Goal: Task Accomplishment & Management: Use online tool/utility

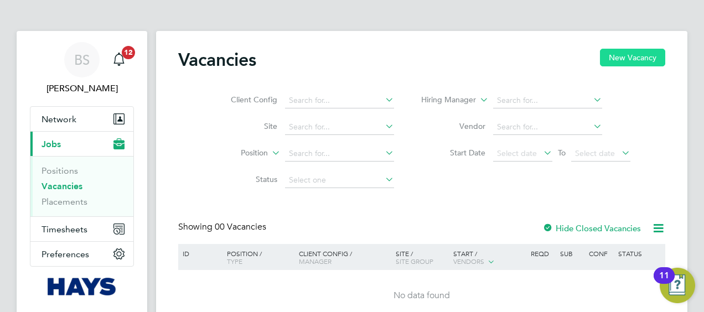
click at [636, 60] on button "New Vacancy" at bounding box center [632, 58] width 65 height 18
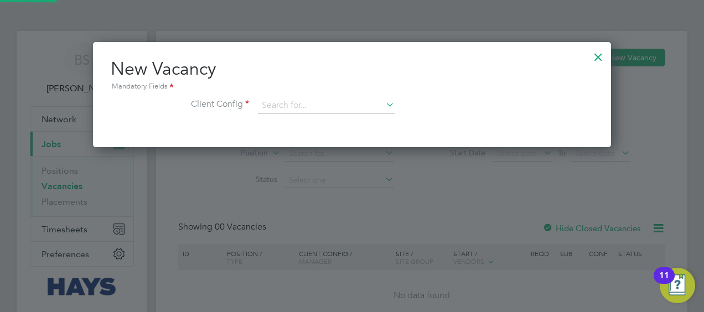
scroll to position [105, 518]
click at [601, 56] on div at bounding box center [598, 54] width 20 height 20
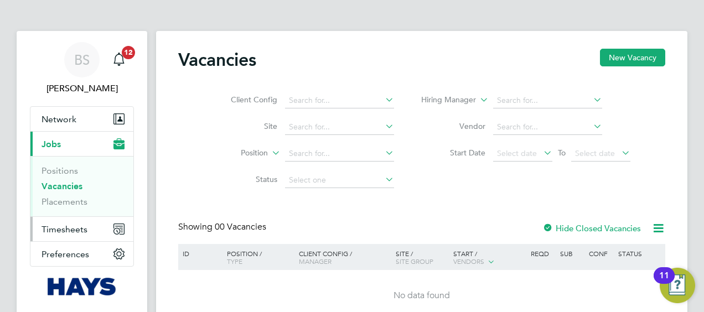
click at [61, 225] on span "Timesheets" at bounding box center [64, 229] width 46 height 11
click at [61, 224] on span "Timesheets" at bounding box center [64, 229] width 46 height 11
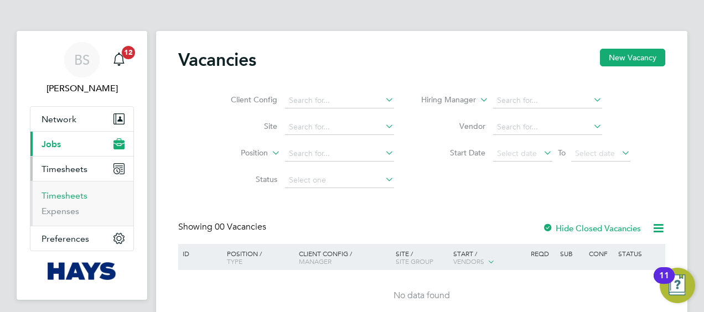
click at [67, 197] on link "Timesheets" at bounding box center [64, 195] width 46 height 11
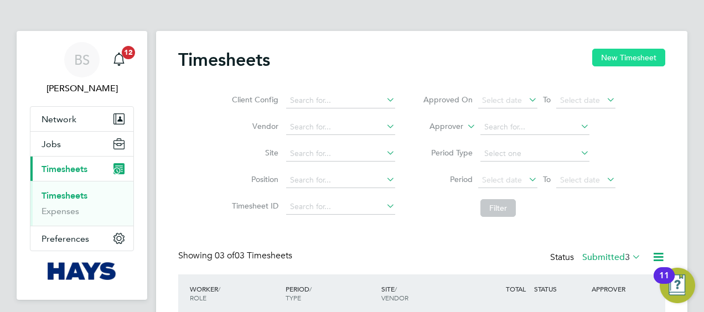
click at [603, 54] on button "New Timesheet" at bounding box center [628, 58] width 73 height 18
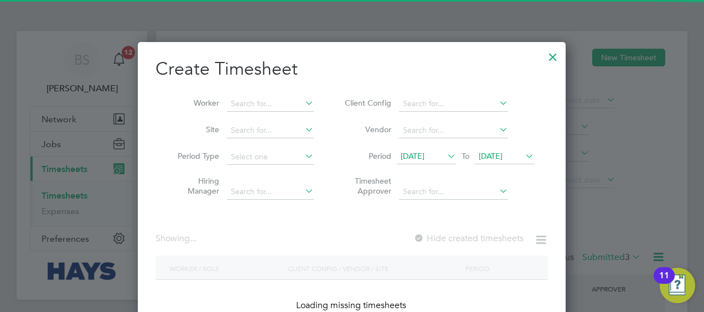
scroll to position [2012, 428]
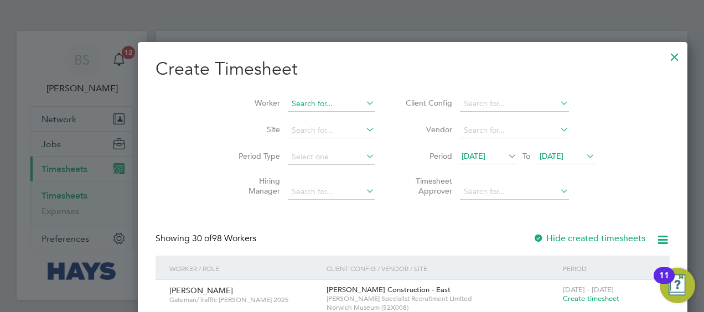
click at [288, 104] on input at bounding box center [331, 103] width 87 height 15
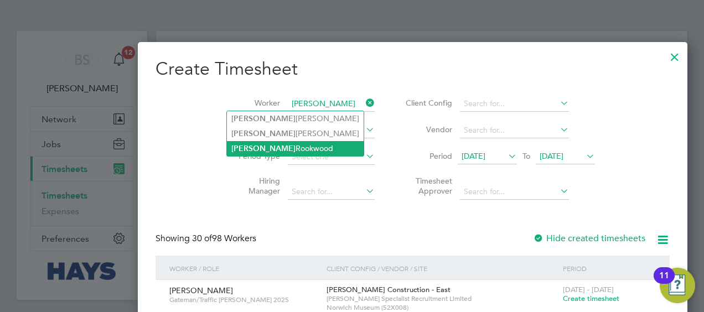
click at [258, 145] on li "[PERSON_NAME]" at bounding box center [295, 148] width 137 height 15
type input "[PERSON_NAME]"
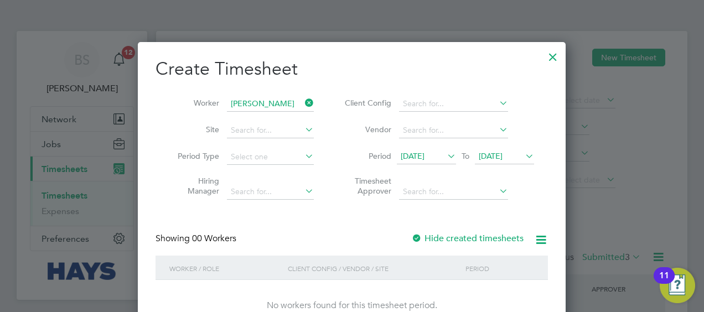
scroll to position [57, 0]
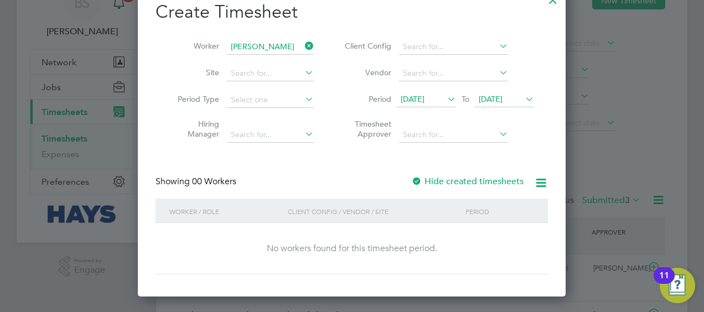
click at [478, 177] on label "Hide created timesheets" at bounding box center [467, 181] width 112 height 11
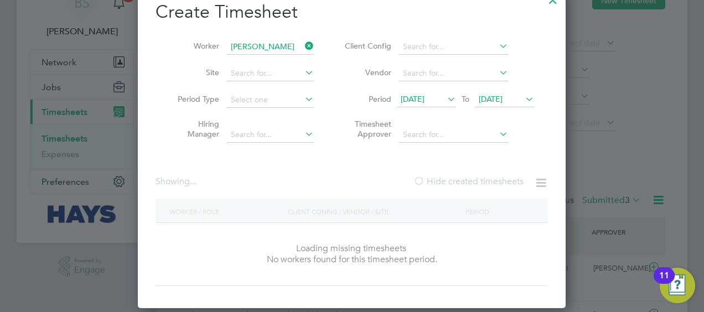
scroll to position [311, 428]
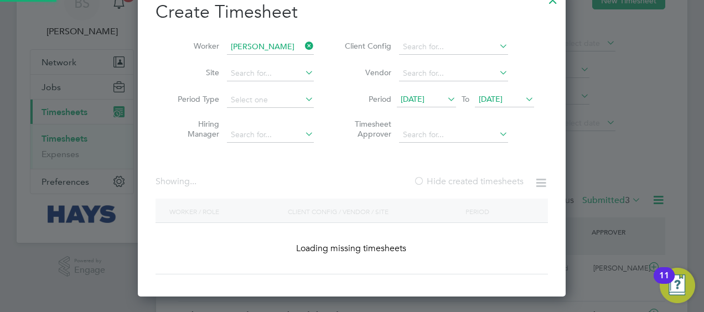
click at [478, 177] on label "Hide created timesheets" at bounding box center [468, 181] width 110 height 11
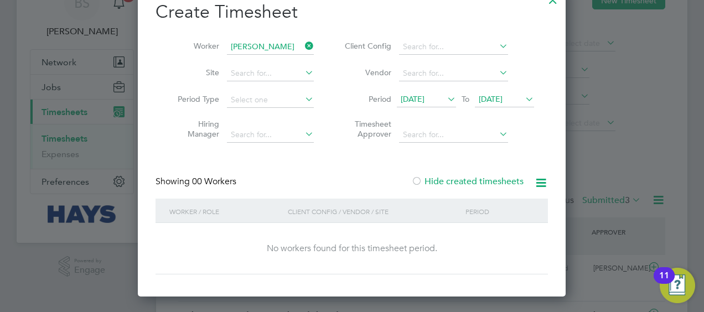
click at [445, 100] on icon at bounding box center [445, 98] width 0 height 15
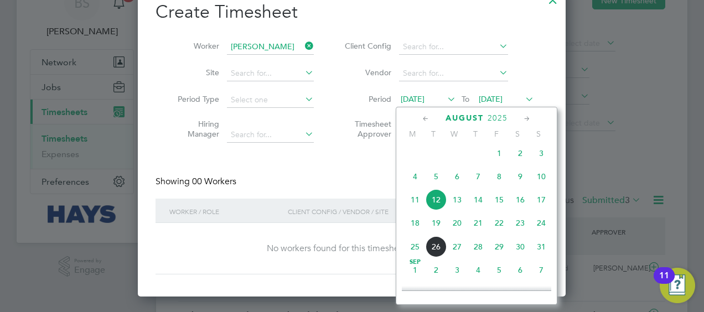
click at [417, 201] on span "11" at bounding box center [414, 199] width 21 height 21
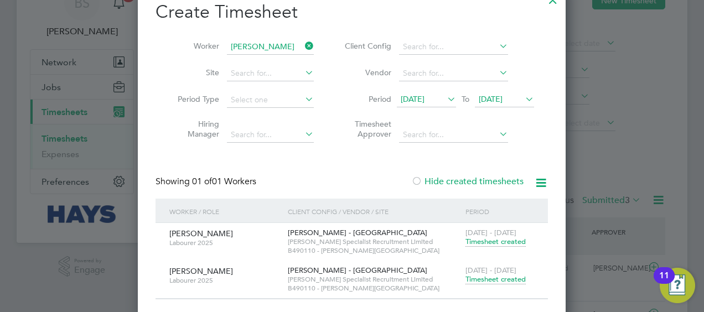
click at [488, 280] on span "Timesheet created" at bounding box center [495, 279] width 60 height 10
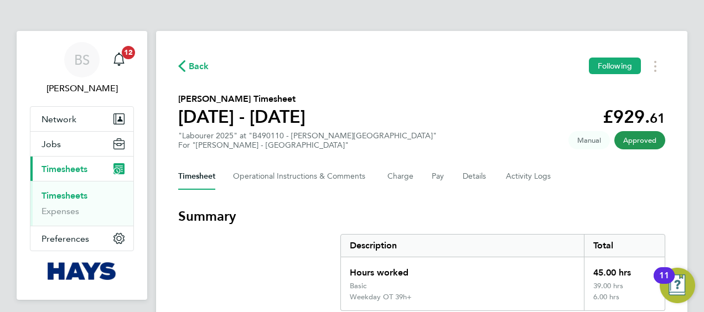
click at [69, 192] on link "Timesheets" at bounding box center [64, 195] width 46 height 11
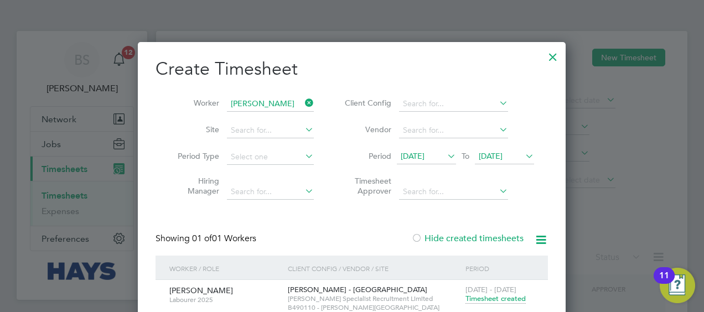
click at [303, 102] on icon at bounding box center [303, 102] width 0 height 15
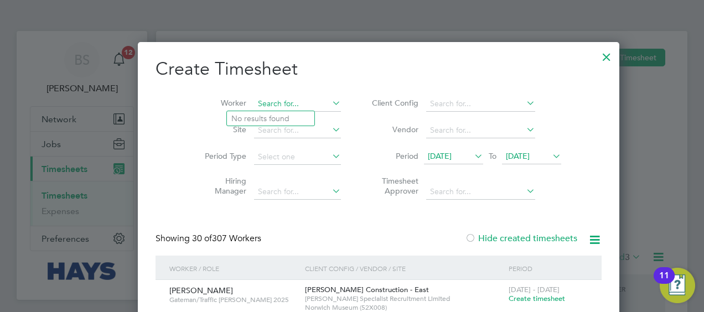
click at [289, 103] on input at bounding box center [297, 103] width 87 height 15
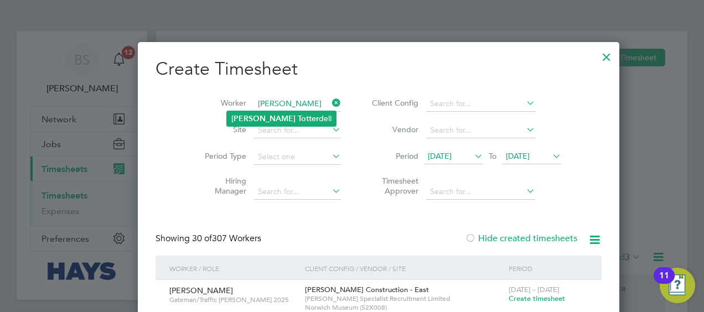
click at [298, 125] on li "[PERSON_NAME] dell" at bounding box center [281, 118] width 109 height 15
type input "[PERSON_NAME]"
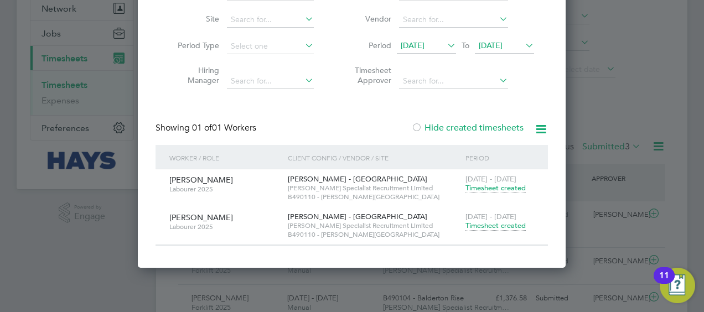
click at [421, 123] on div at bounding box center [416, 128] width 11 height 11
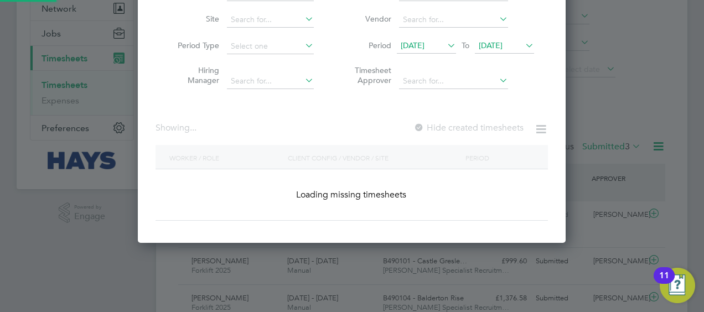
click at [421, 123] on div at bounding box center [418, 128] width 11 height 11
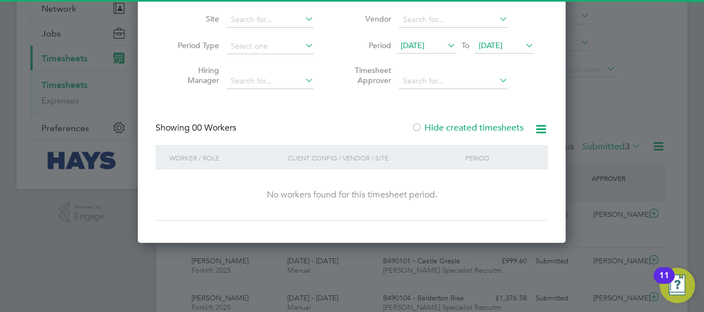
click at [422, 123] on div at bounding box center [416, 128] width 11 height 11
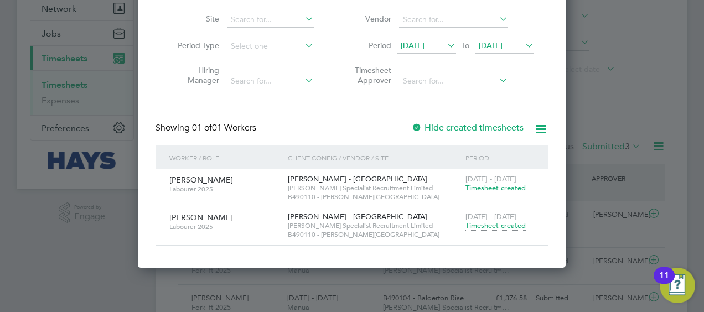
click at [496, 224] on span "Timesheet created" at bounding box center [495, 226] width 60 height 10
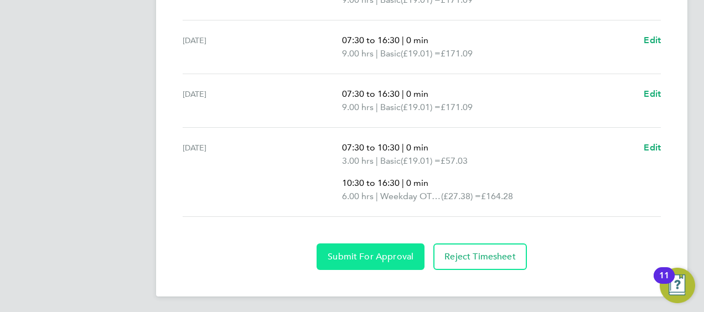
click at [402, 251] on span "Submit For Approval" at bounding box center [370, 256] width 86 height 11
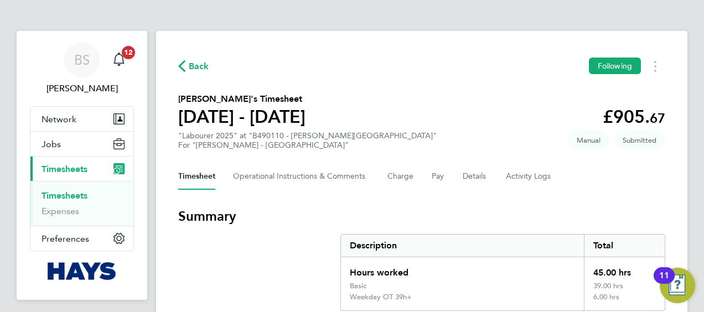
click at [70, 195] on link "Timesheets" at bounding box center [64, 195] width 46 height 11
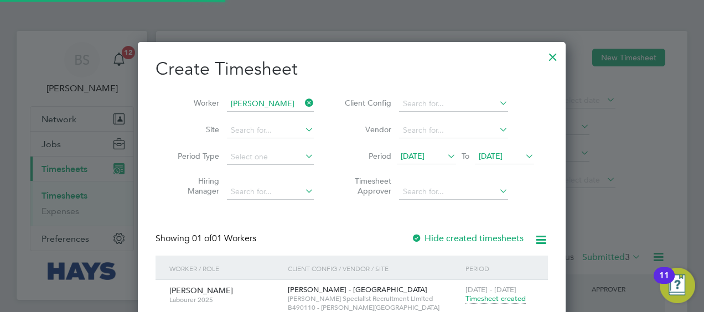
scroll to position [28, 96]
click at [303, 100] on icon at bounding box center [303, 102] width 0 height 15
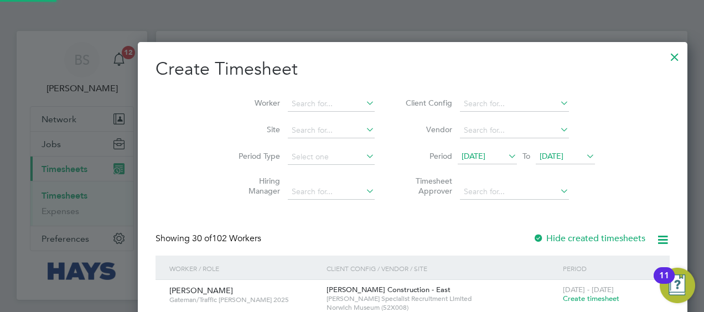
scroll to position [2012, 428]
click at [288, 107] on input at bounding box center [331, 103] width 87 height 15
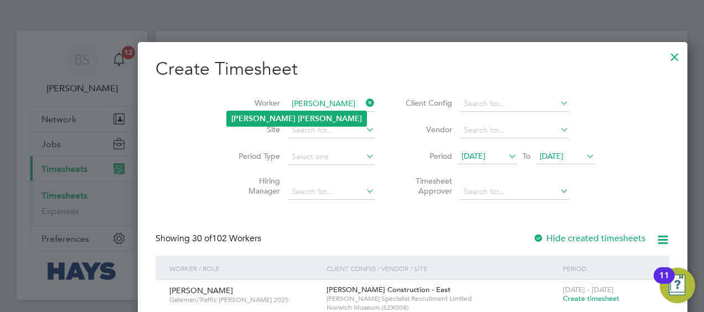
click at [272, 112] on li "[PERSON_NAME]" at bounding box center [296, 118] width 139 height 15
type input "[PERSON_NAME]"
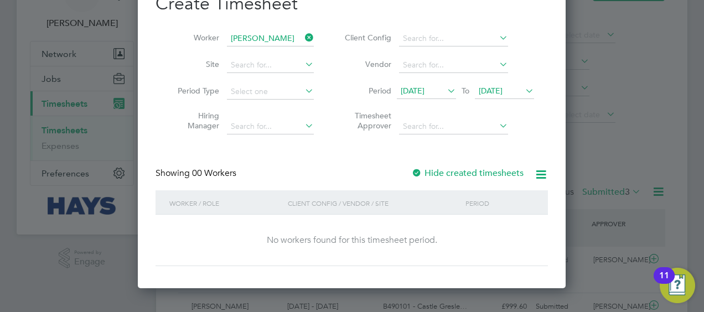
scroll to position [69, 0]
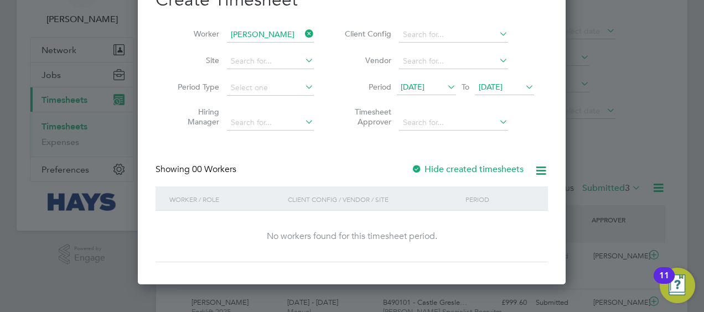
click at [443, 166] on label "Hide created timesheets" at bounding box center [467, 169] width 112 height 11
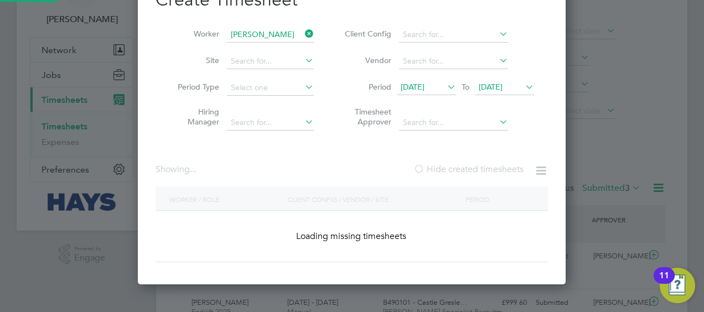
scroll to position [311, 428]
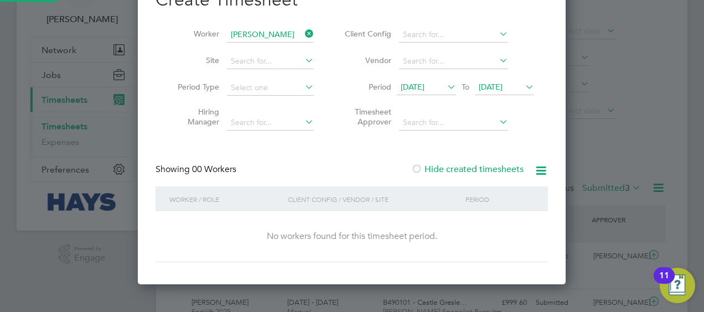
click at [443, 166] on label "Hide created timesheets" at bounding box center [467, 169] width 112 height 11
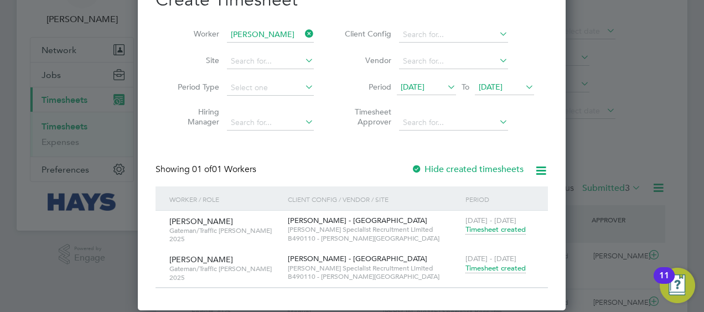
scroll to position [6, 5]
click at [486, 269] on span "Timesheet created" at bounding box center [495, 268] width 60 height 10
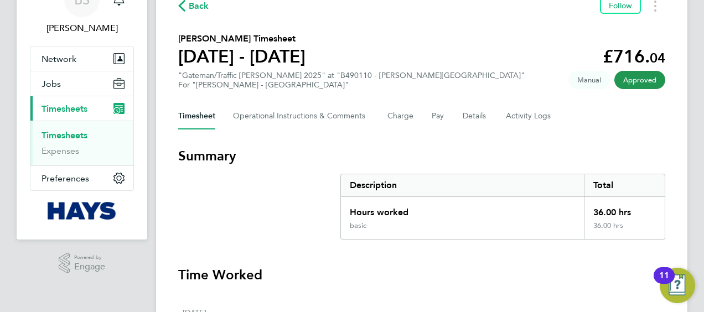
click at [80, 132] on link "Timesheets" at bounding box center [64, 135] width 46 height 11
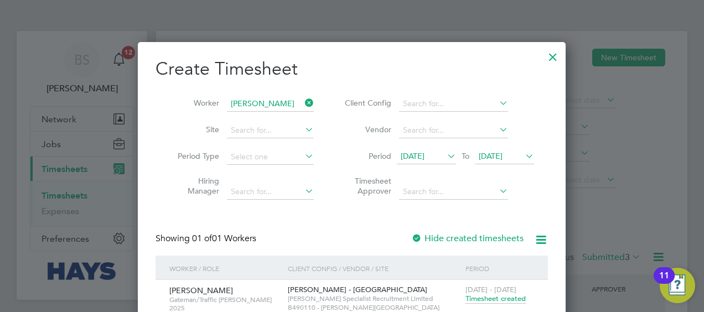
click at [303, 102] on icon at bounding box center [303, 102] width 0 height 15
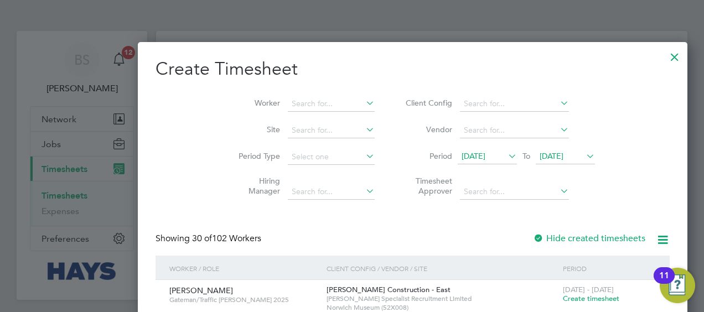
click at [292, 118] on li "Site" at bounding box center [302, 130] width 172 height 27
click at [278, 111] on li "Worker" at bounding box center [302, 104] width 172 height 27
click at [288, 110] on input at bounding box center [331, 103] width 87 height 15
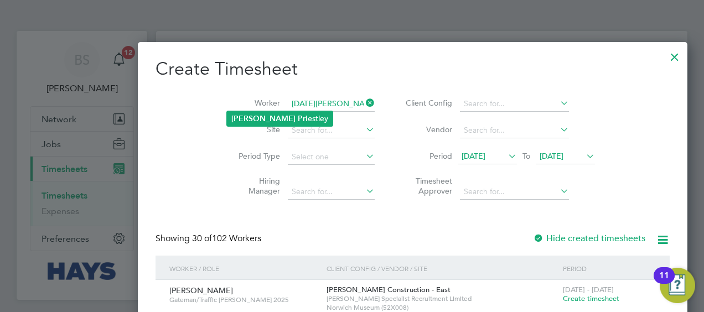
click at [270, 112] on li "[DATE] Prie stley" at bounding box center [280, 118] width 106 height 15
type input "[DATE][PERSON_NAME]"
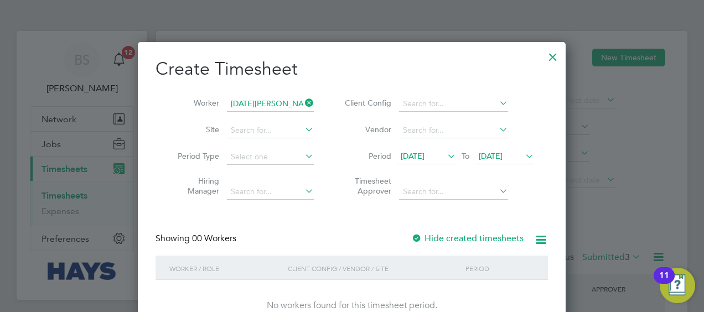
click at [469, 233] on label "Hide created timesheets" at bounding box center [467, 238] width 112 height 11
click at [472, 236] on label "Hide created timesheets" at bounding box center [467, 238] width 112 height 11
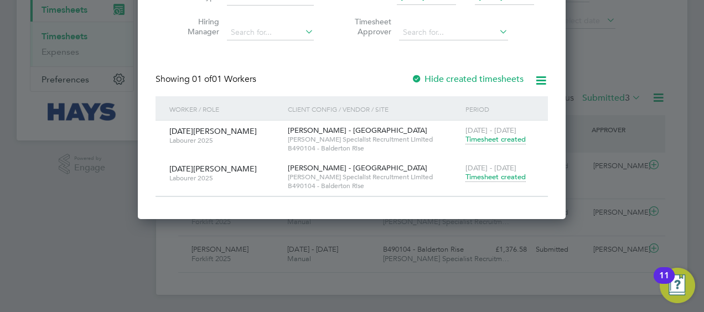
click at [482, 178] on span "Timesheet created" at bounding box center [495, 177] width 60 height 10
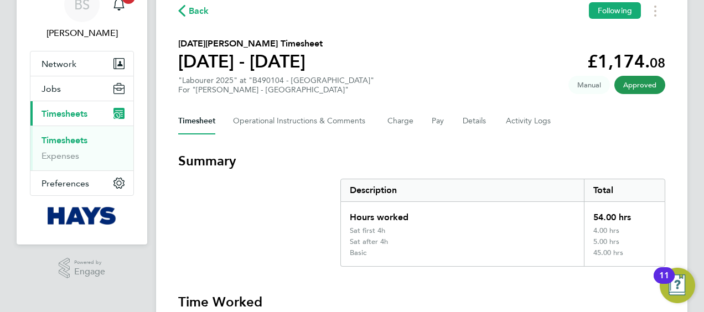
click at [75, 137] on link "Timesheets" at bounding box center [64, 140] width 46 height 11
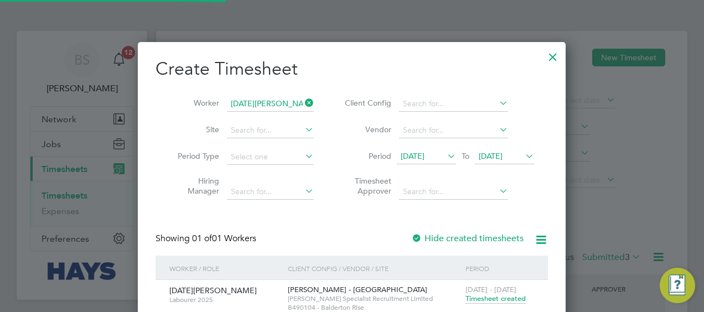
scroll to position [6, 6]
drag, startPoint x: 309, startPoint y: 100, endPoint x: 306, endPoint y: 111, distance: 11.3
click at [303, 98] on icon at bounding box center [303, 102] width 0 height 15
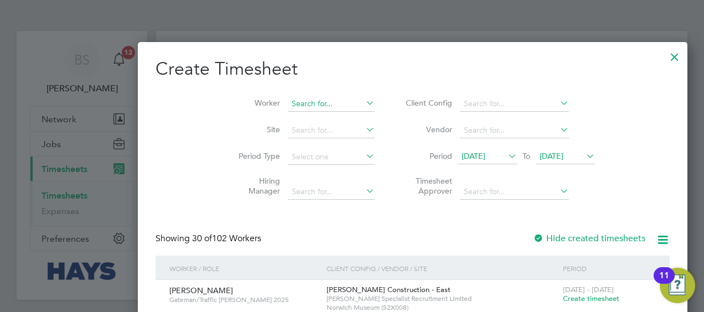
click at [288, 102] on input at bounding box center [331, 103] width 87 height 15
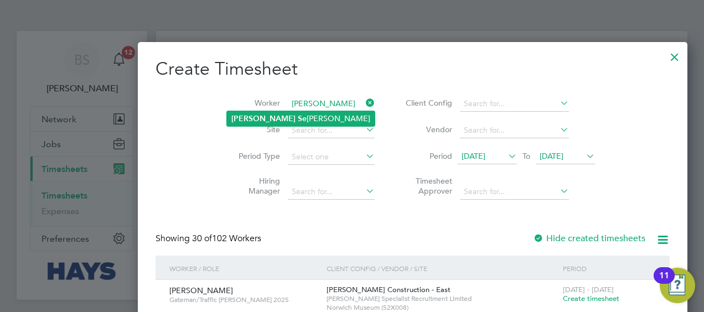
drag, startPoint x: 252, startPoint y: 116, endPoint x: 259, endPoint y: 133, distance: 18.3
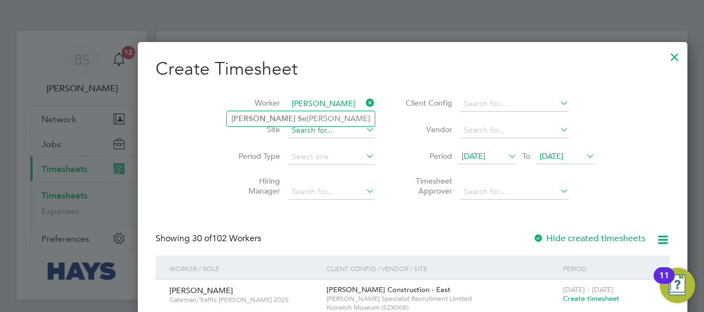
click at [252, 116] on b "[PERSON_NAME]" at bounding box center [263, 118] width 64 height 9
type input "[PERSON_NAME]"
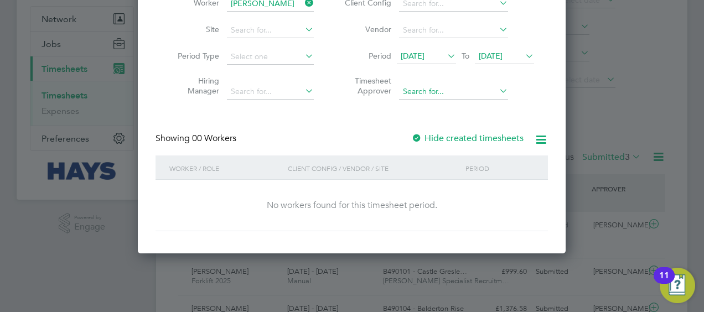
scroll to position [49, 0]
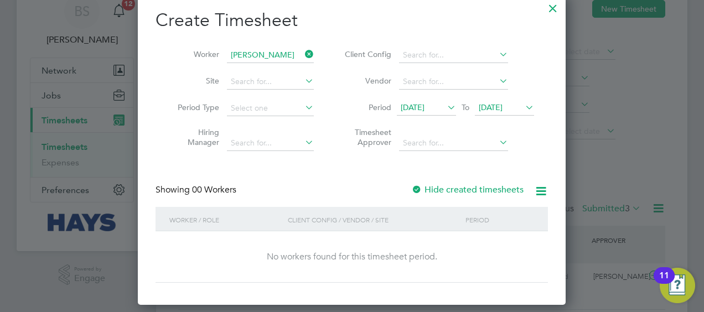
click at [434, 184] on label "Hide created timesheets" at bounding box center [467, 189] width 112 height 11
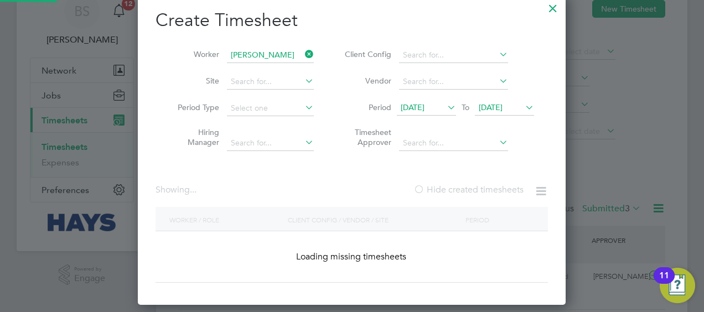
scroll to position [311, 428]
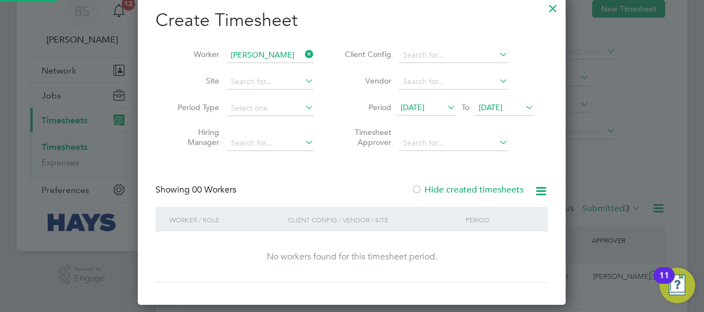
click at [434, 185] on label "Hide created timesheets" at bounding box center [467, 189] width 112 height 11
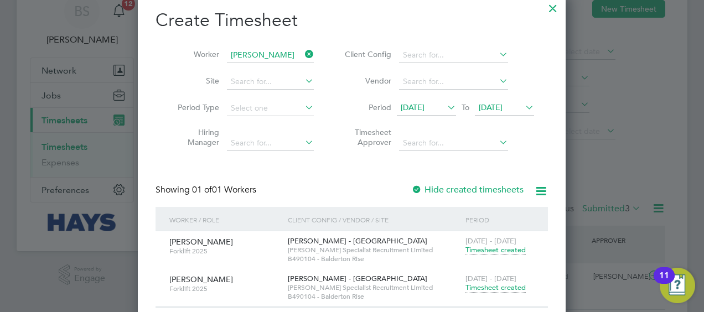
drag, startPoint x: 504, startPoint y: 287, endPoint x: 448, endPoint y: 285, distance: 56.4
click at [504, 284] on span "Timesheet created" at bounding box center [495, 288] width 60 height 10
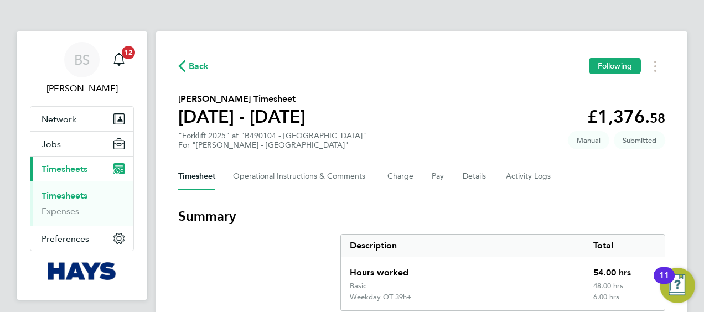
click at [66, 189] on ul "Timesheets Expenses" at bounding box center [81, 203] width 103 height 45
click at [78, 192] on link "Timesheets" at bounding box center [64, 195] width 46 height 11
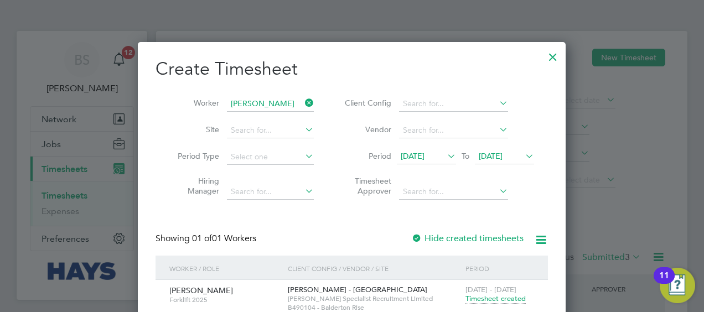
click at [303, 100] on icon at bounding box center [303, 102] width 0 height 15
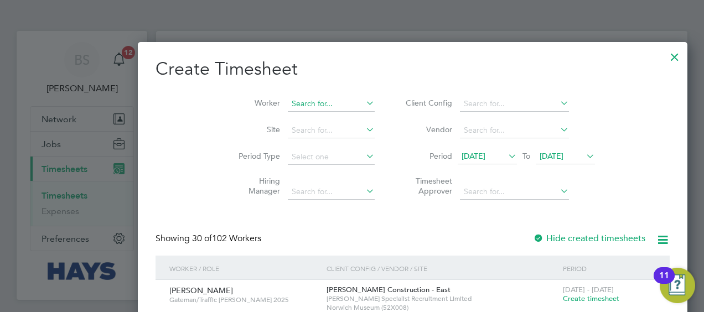
click at [288, 107] on input at bounding box center [331, 103] width 87 height 15
click at [261, 225] on li "[PERSON_NAME]" at bounding box center [305, 223] width 157 height 15
type input "[PERSON_NAME]"
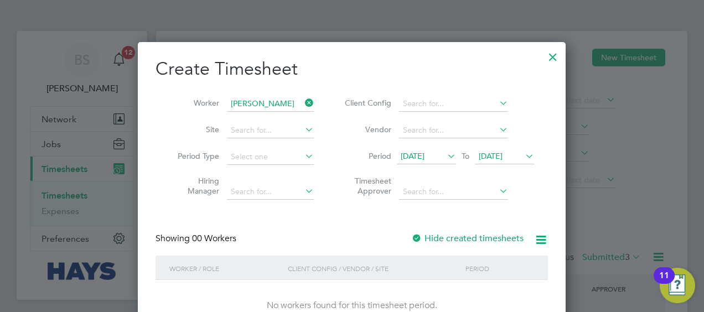
click at [459, 238] on label "Hide created timesheets" at bounding box center [467, 238] width 112 height 11
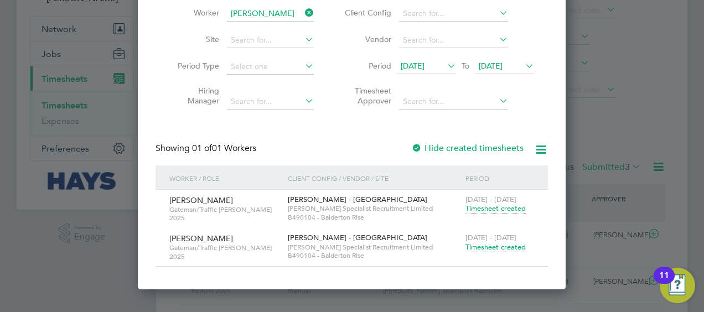
click at [472, 244] on span "Timesheet created" at bounding box center [495, 247] width 60 height 10
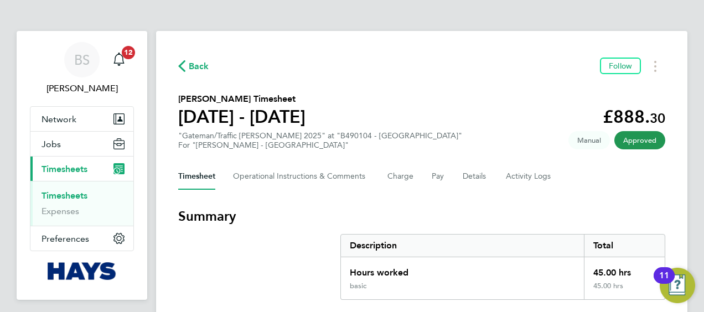
click at [68, 196] on link "Timesheets" at bounding box center [64, 195] width 46 height 11
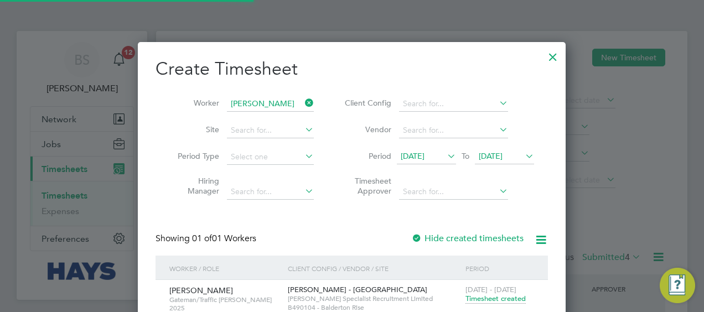
scroll to position [28, 96]
click at [303, 100] on icon at bounding box center [303, 102] width 0 height 15
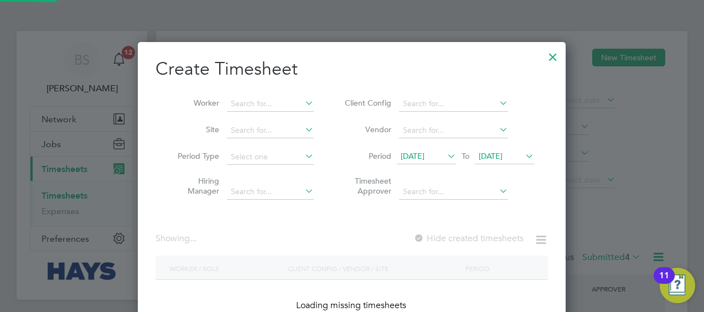
scroll to position [2012, 428]
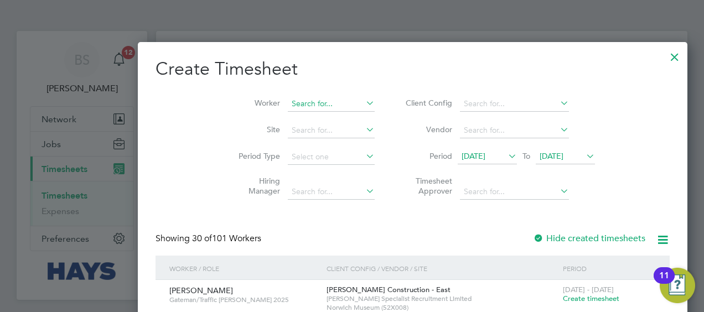
click at [288, 100] on input at bounding box center [331, 103] width 87 height 15
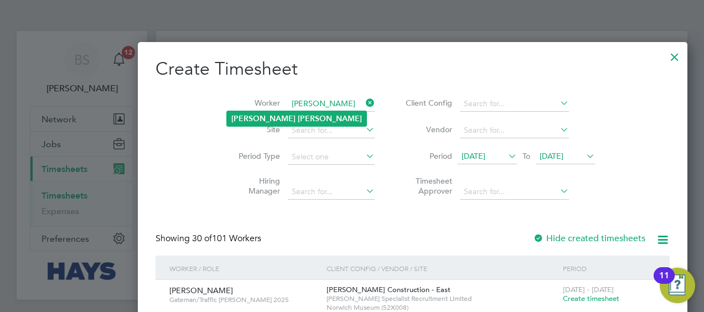
click at [298, 119] on b "[PERSON_NAME]" at bounding box center [330, 118] width 64 height 9
type input "[PERSON_NAME]"
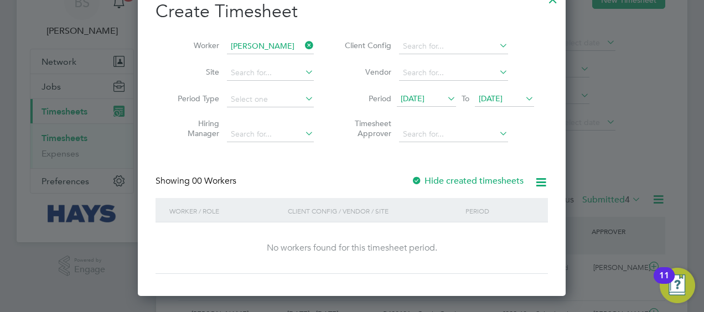
scroll to position [111, 0]
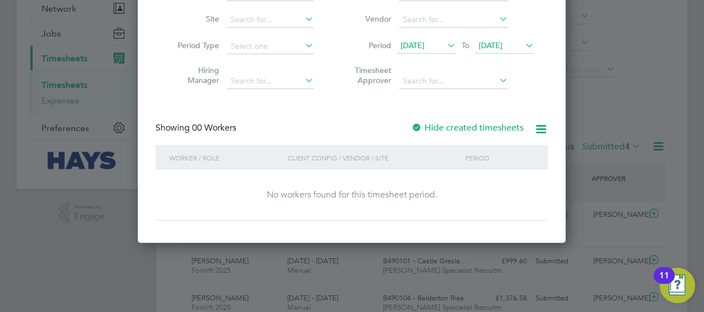
click at [432, 125] on label "Hide created timesheets" at bounding box center [467, 127] width 112 height 11
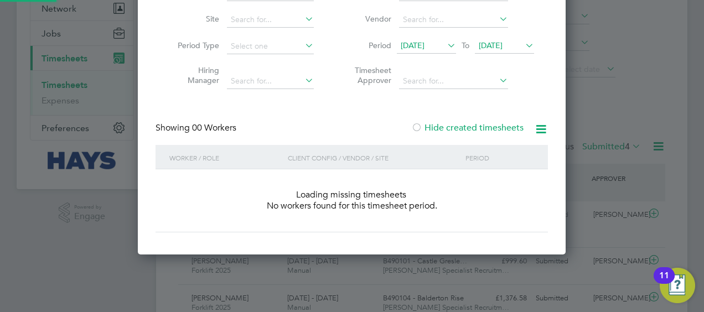
click at [433, 125] on label "Hide created timesheets" at bounding box center [467, 127] width 112 height 11
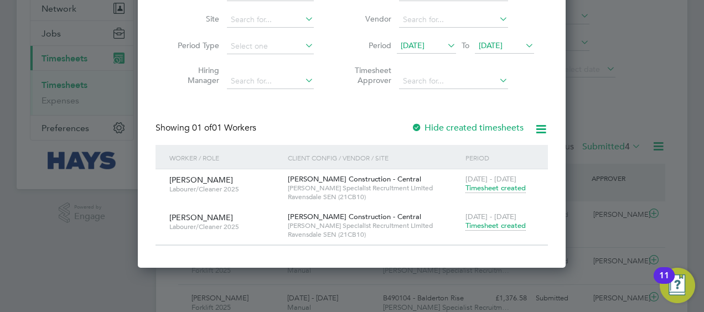
click at [485, 221] on span "Timesheet created" at bounding box center [495, 226] width 60 height 10
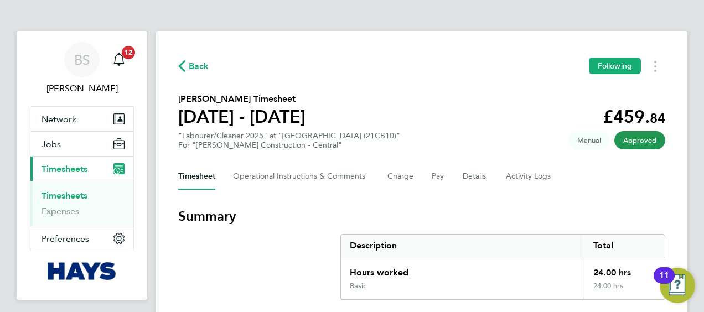
drag, startPoint x: 79, startPoint y: 193, endPoint x: 89, endPoint y: 192, distance: 10.0
click at [79, 193] on link "Timesheets" at bounding box center [64, 195] width 46 height 11
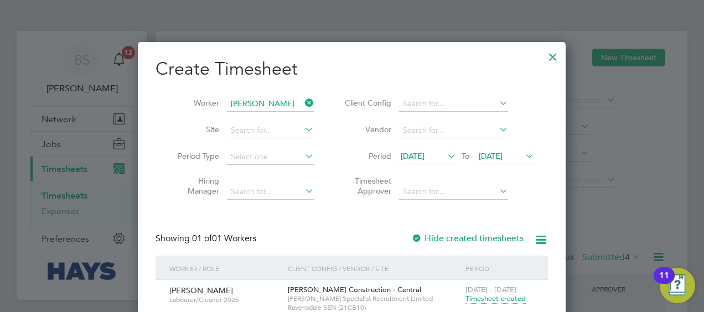
click at [303, 101] on icon at bounding box center [303, 102] width 0 height 15
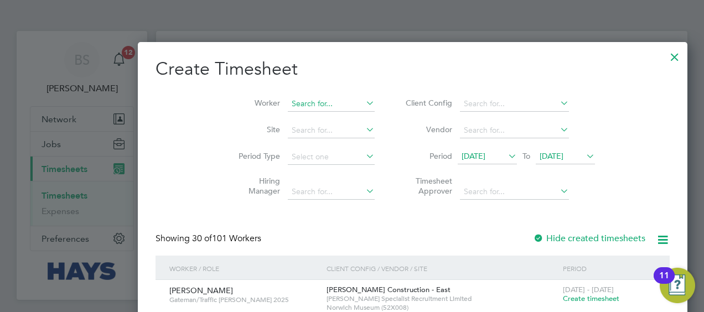
click at [288, 105] on input at bounding box center [331, 103] width 87 height 15
click at [269, 115] on li "Qais ar Mehmood" at bounding box center [270, 118] width 87 height 15
type input "[PERSON_NAME]"
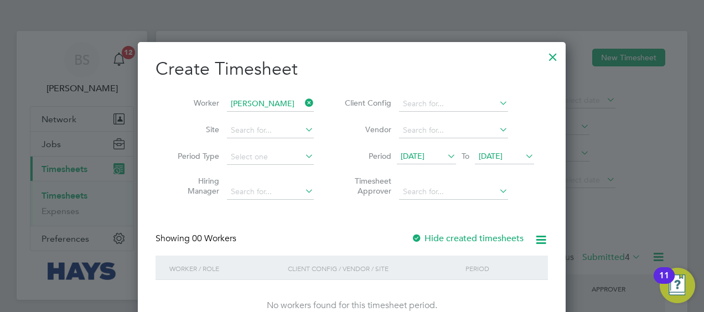
click at [452, 236] on label "Hide created timesheets" at bounding box center [467, 238] width 112 height 11
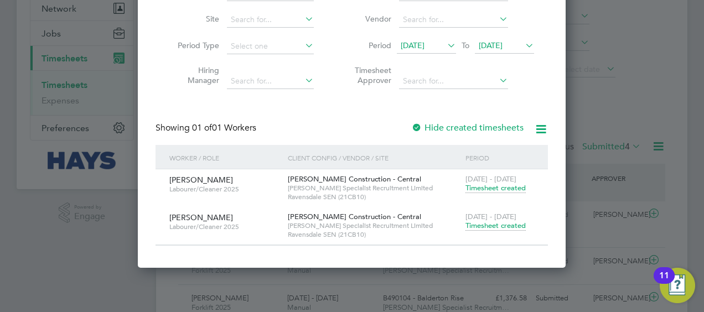
click at [486, 227] on span "Timesheet created" at bounding box center [495, 226] width 60 height 10
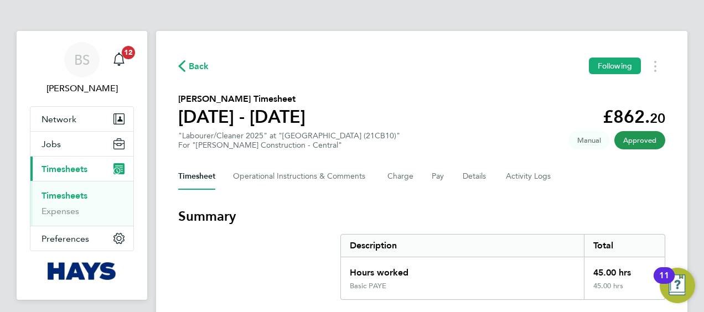
click at [71, 194] on link "Timesheets" at bounding box center [64, 195] width 46 height 11
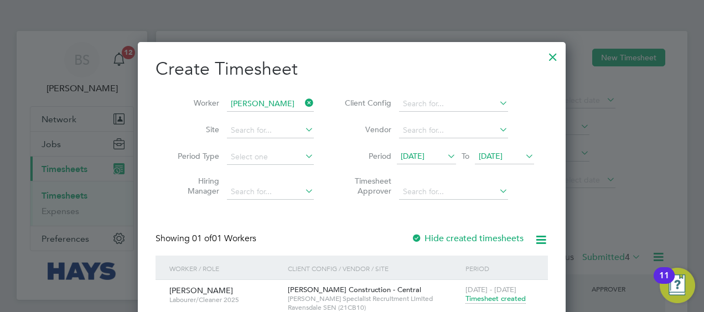
click at [303, 100] on icon at bounding box center [303, 102] width 0 height 15
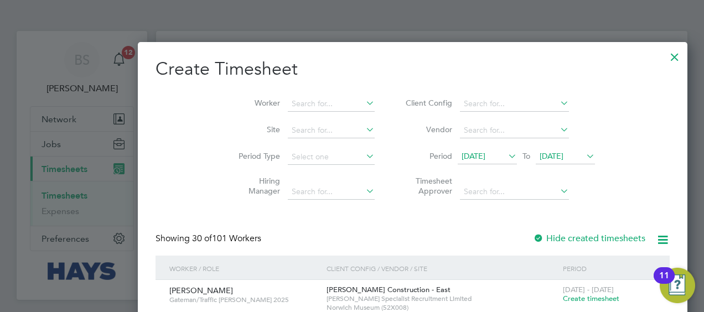
drag, startPoint x: 251, startPoint y: 98, endPoint x: 244, endPoint y: 146, distance: 48.1
click at [288, 98] on input at bounding box center [331, 103] width 87 height 15
click at [249, 133] on b "[PERSON_NAME]" at bounding box center [263, 132] width 64 height 9
type input "[PERSON_NAME]"
click at [288, 133] on input at bounding box center [331, 130] width 87 height 15
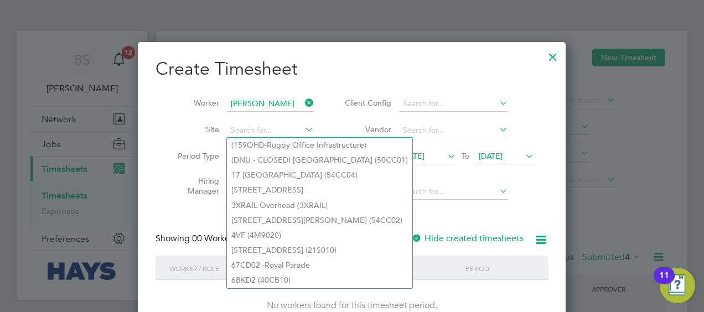
click at [524, 218] on div "Create Timesheet Worker [PERSON_NAME] Site Period Type Hiring Manager Client Co…" at bounding box center [351, 195] width 392 height 274
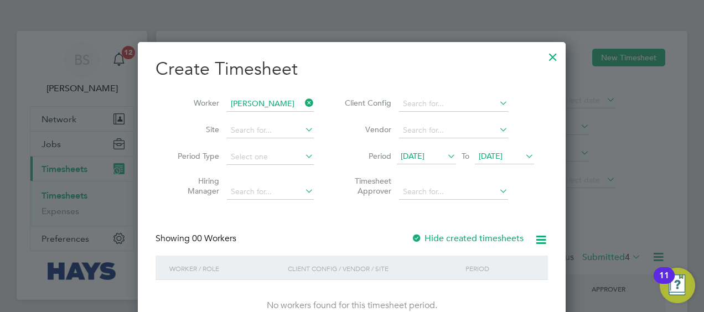
click at [476, 237] on label "Hide created timesheets" at bounding box center [467, 238] width 112 height 11
drag, startPoint x: 476, startPoint y: 236, endPoint x: 475, endPoint y: 241, distance: 5.6
click at [476, 236] on label "Hide created timesheets" at bounding box center [467, 238] width 112 height 11
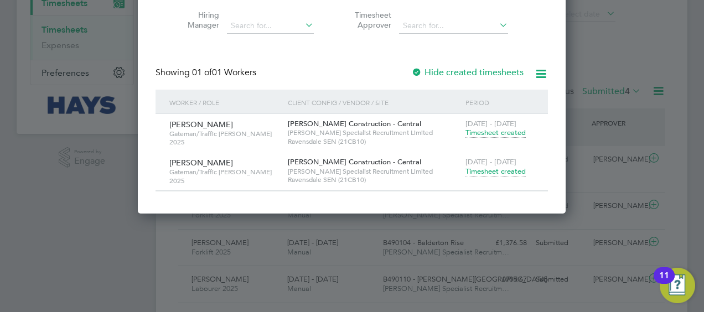
click at [486, 166] on span "Timesheet created" at bounding box center [495, 171] width 60 height 10
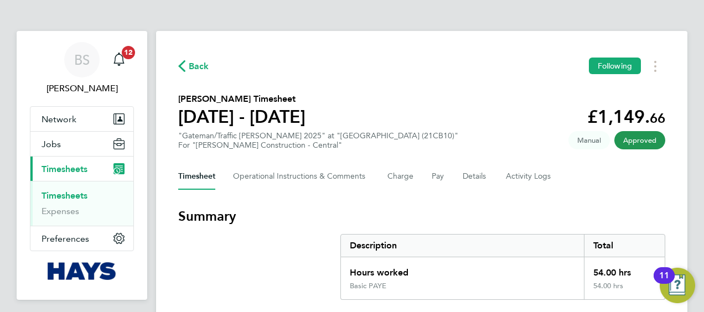
drag, startPoint x: 76, startPoint y: 192, endPoint x: 100, endPoint y: 192, distance: 23.2
click at [76, 192] on link "Timesheets" at bounding box center [64, 195] width 46 height 11
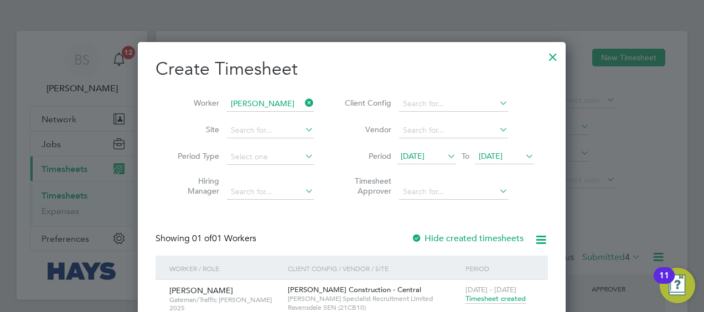
click at [303, 101] on icon at bounding box center [303, 102] width 0 height 15
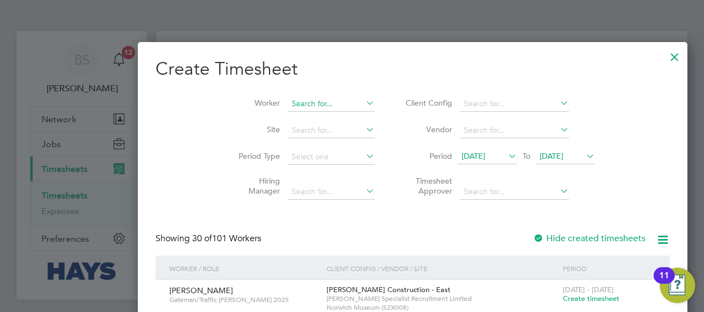
click at [288, 107] on input at bounding box center [331, 103] width 87 height 15
click at [252, 114] on b "[PERSON_NAME]" at bounding box center [263, 118] width 64 height 9
type input "[PERSON_NAME]"
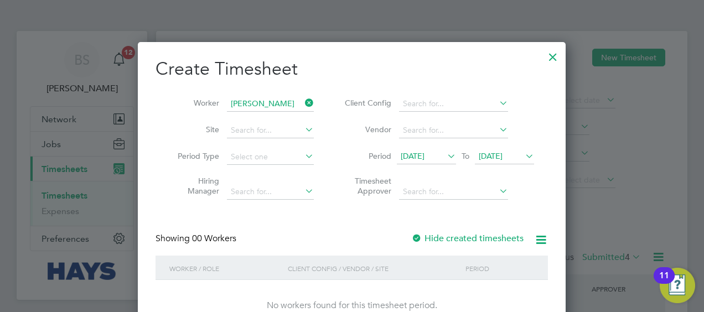
click at [419, 236] on div at bounding box center [416, 238] width 11 height 11
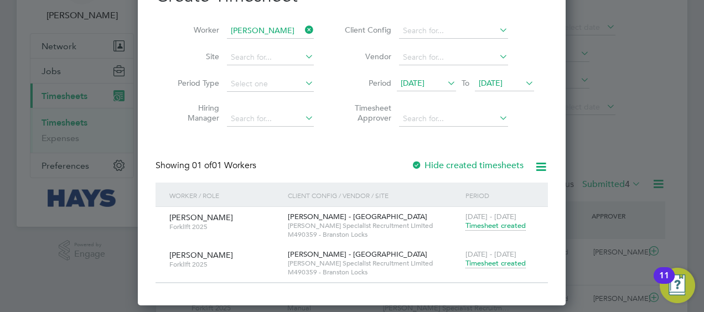
click at [507, 260] on span "Timesheet created" at bounding box center [495, 263] width 60 height 10
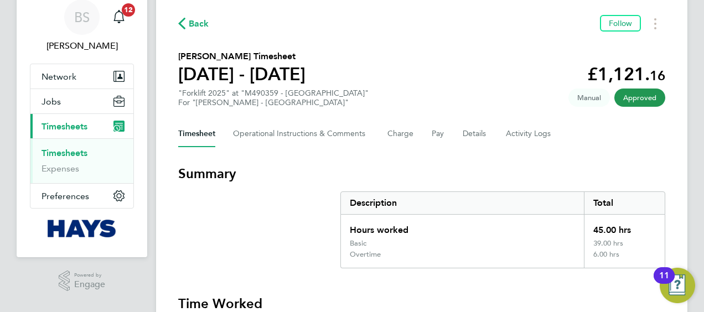
click at [63, 150] on link "Timesheets" at bounding box center [64, 153] width 46 height 11
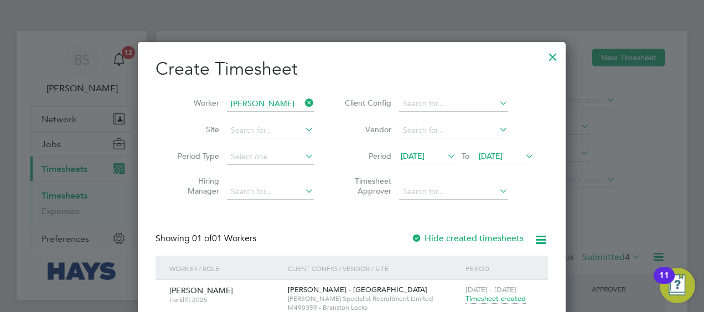
click at [303, 98] on icon at bounding box center [303, 102] width 0 height 15
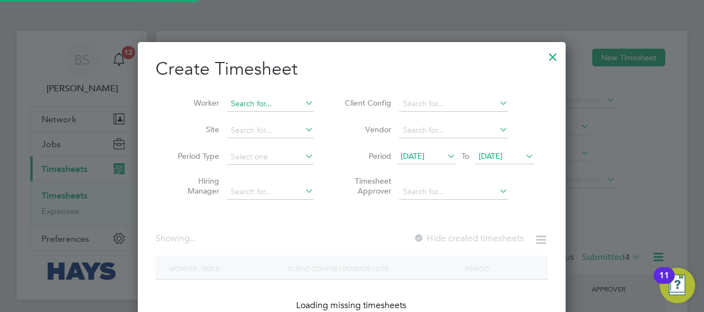
click at [286, 105] on input at bounding box center [270, 103] width 87 height 15
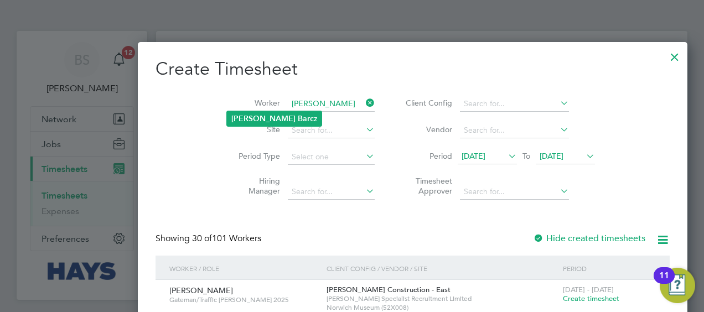
click at [278, 116] on li "[PERSON_NAME] z" at bounding box center [274, 118] width 95 height 15
type input "[PERSON_NAME]"
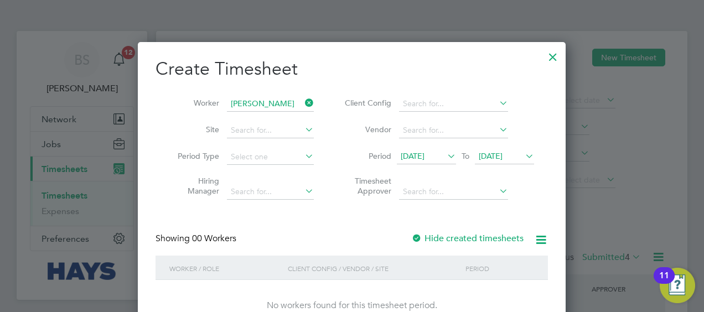
click at [436, 240] on label "Hide created timesheets" at bounding box center [467, 238] width 112 height 11
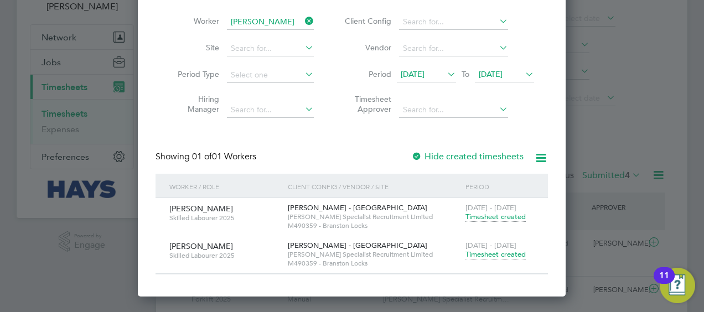
click at [475, 253] on span "Timesheet created" at bounding box center [495, 254] width 60 height 10
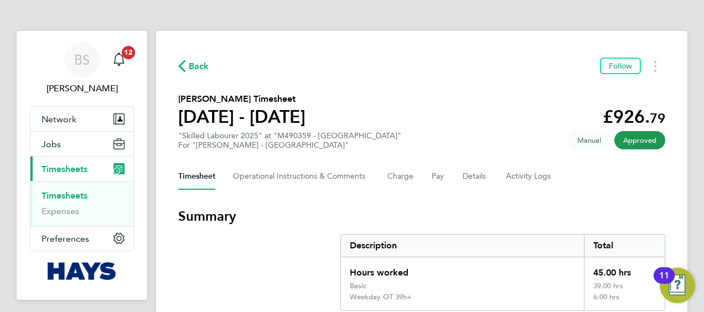
click at [63, 195] on link "Timesheets" at bounding box center [64, 195] width 46 height 11
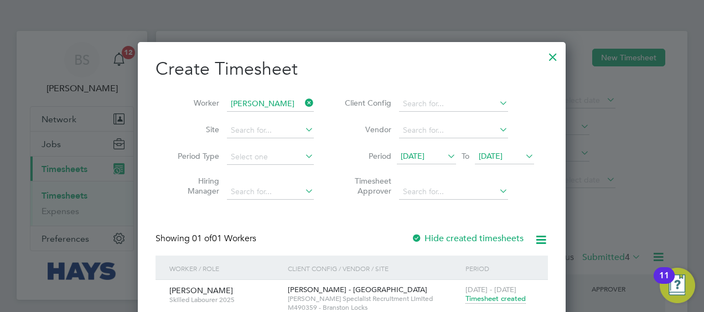
click at [303, 103] on icon at bounding box center [303, 102] width 0 height 15
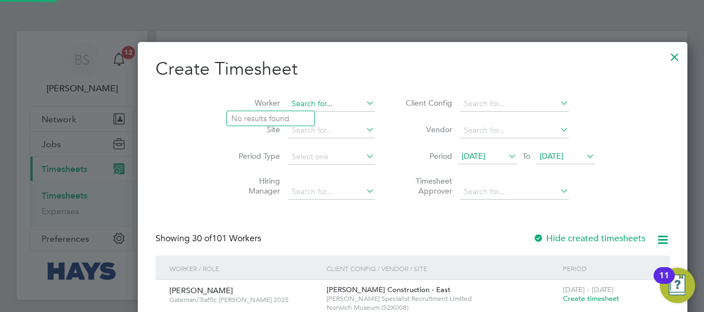
click at [288, 105] on input at bounding box center [331, 103] width 87 height 15
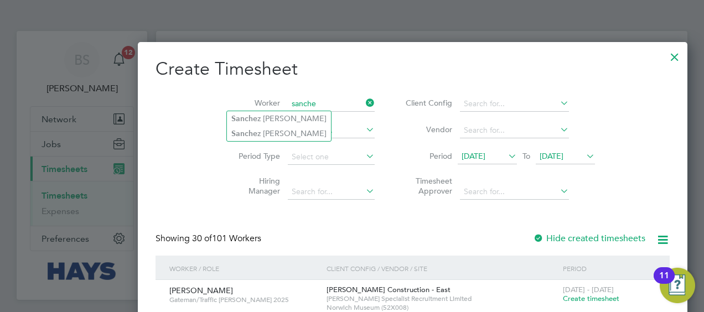
click at [260, 126] on li "[PERSON_NAME]" at bounding box center [279, 133] width 104 height 15
type input "[PERSON_NAME]"
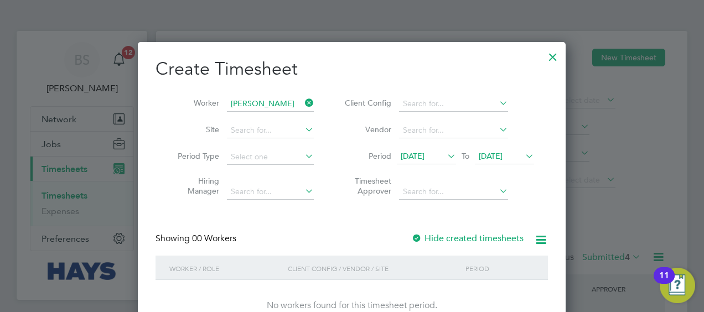
click at [421, 233] on div at bounding box center [416, 238] width 11 height 11
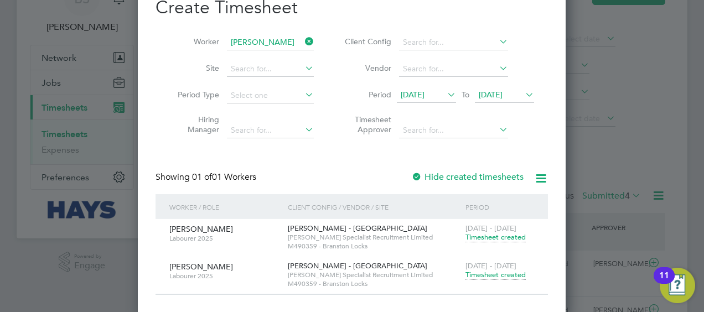
click at [490, 274] on span "Timesheet created" at bounding box center [495, 275] width 60 height 10
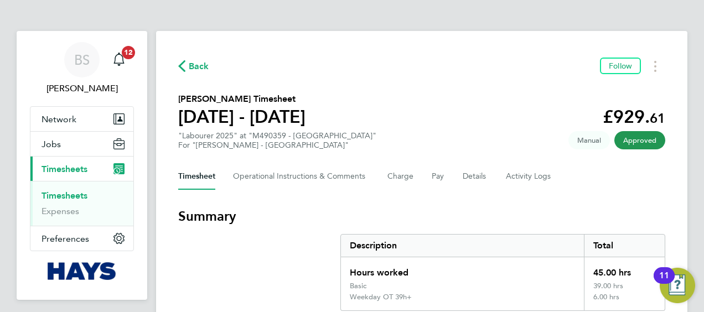
click at [80, 196] on link "Timesheets" at bounding box center [64, 195] width 46 height 11
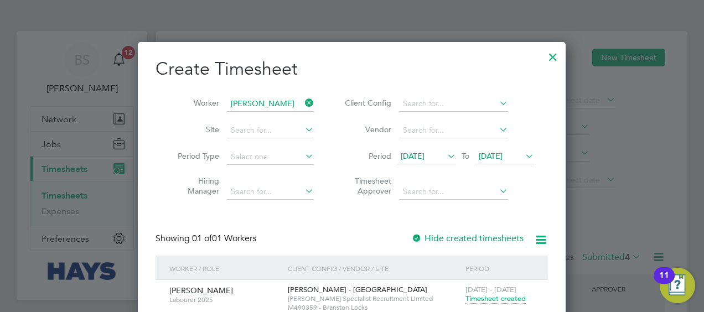
click at [303, 101] on icon at bounding box center [303, 102] width 0 height 15
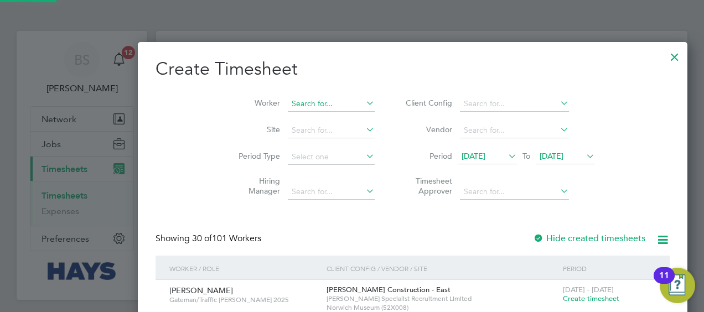
click at [288, 108] on input at bounding box center [331, 103] width 87 height 15
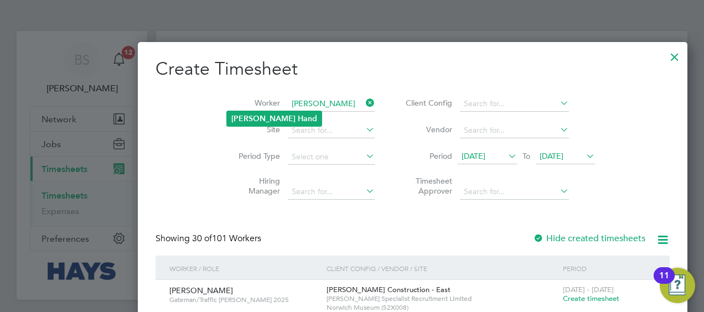
click at [248, 116] on b "[PERSON_NAME]" at bounding box center [263, 118] width 64 height 9
type input "[PERSON_NAME]"
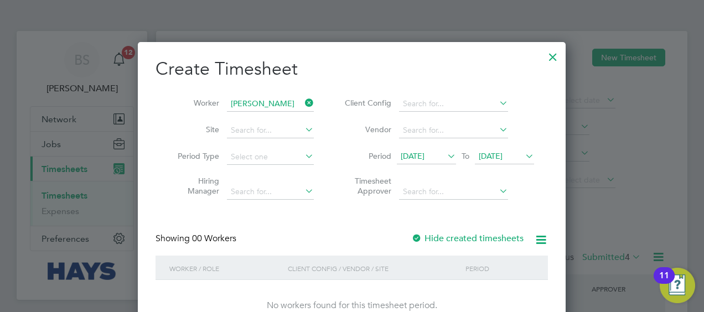
click at [434, 233] on label "Hide created timesheets" at bounding box center [467, 238] width 112 height 11
click at [433, 233] on label "Hide created timesheets" at bounding box center [467, 238] width 112 height 11
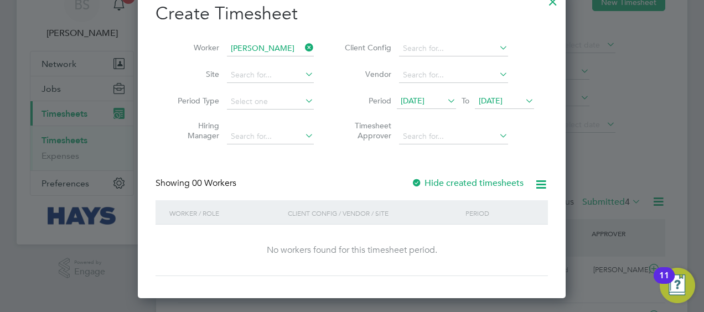
click at [303, 41] on icon at bounding box center [303, 47] width 0 height 15
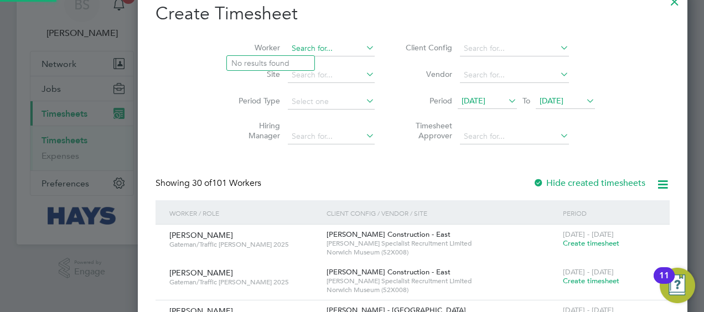
click at [288, 46] on input at bounding box center [331, 48] width 87 height 15
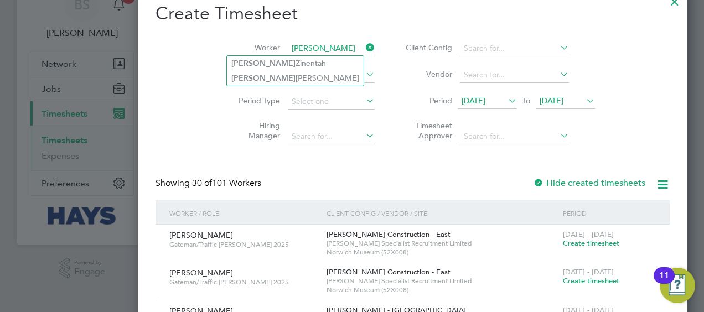
click at [253, 56] on li "[PERSON_NAME]" at bounding box center [295, 63] width 137 height 15
type input "[PERSON_NAME]"
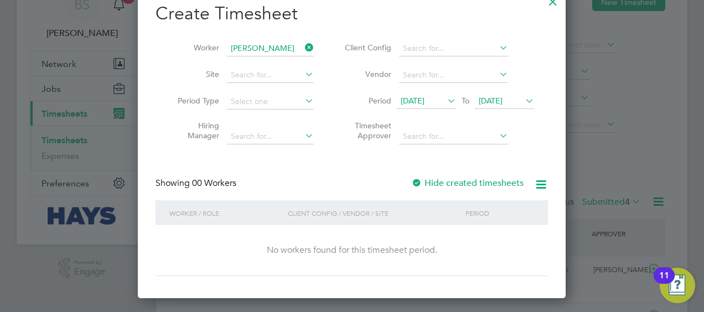
click at [418, 189] on div "Showing 00 Workers Hide created timesheets" at bounding box center [351, 189] width 392 height 23
click at [418, 184] on div at bounding box center [416, 183] width 11 height 11
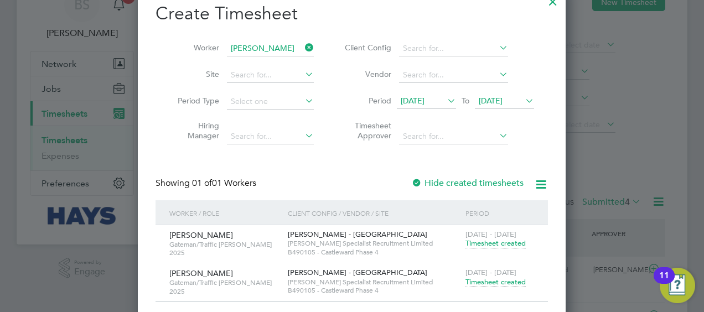
click at [476, 283] on span "Timesheet created" at bounding box center [495, 282] width 60 height 10
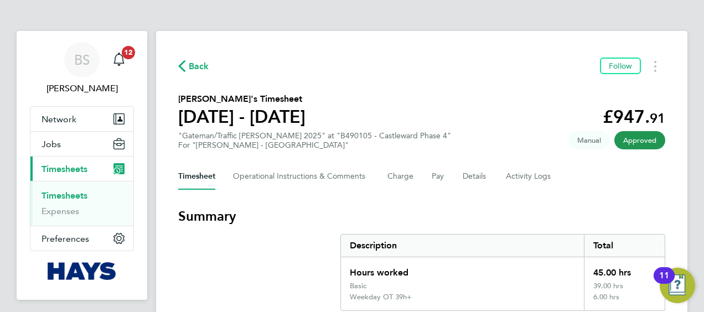
click at [66, 195] on link "Timesheets" at bounding box center [64, 195] width 46 height 11
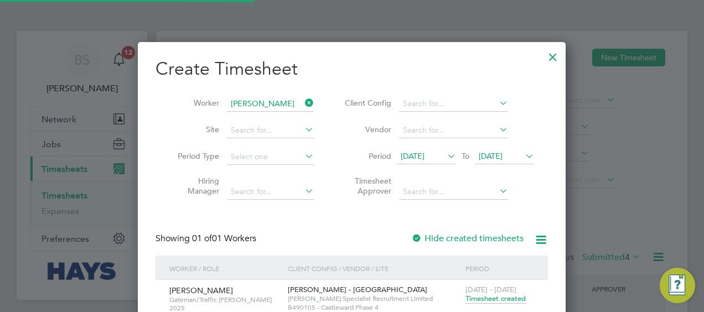
scroll to position [28, 96]
click at [303, 102] on icon at bounding box center [303, 102] width 0 height 15
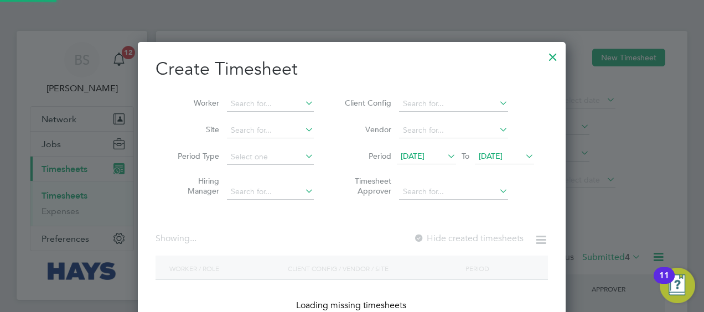
scroll to position [311, 428]
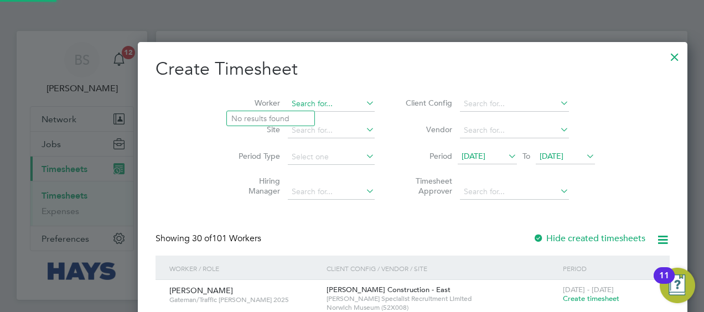
click at [288, 102] on input at bounding box center [331, 103] width 87 height 15
type input "[PERSON_NAME]"
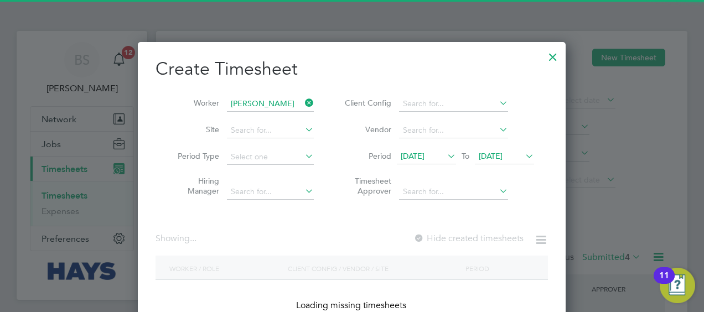
scroll to position [311, 428]
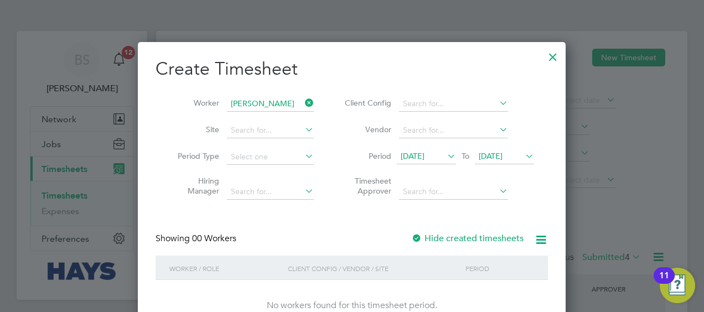
click at [416, 237] on div at bounding box center [416, 238] width 11 height 11
click at [415, 237] on div at bounding box center [416, 238] width 11 height 11
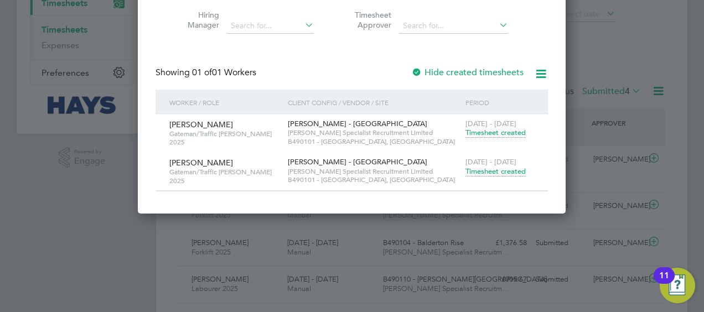
click at [488, 173] on span "Timesheet created" at bounding box center [495, 171] width 60 height 10
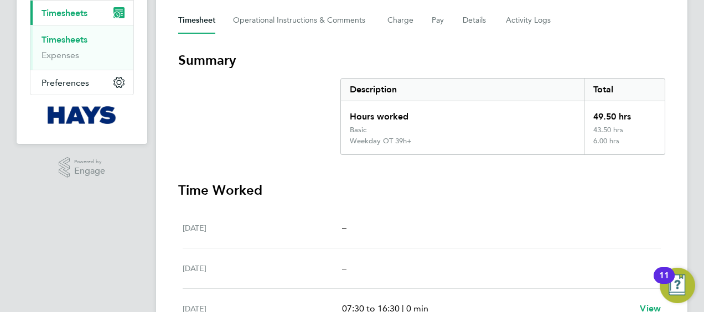
click at [84, 39] on link "Timesheets" at bounding box center [64, 39] width 46 height 11
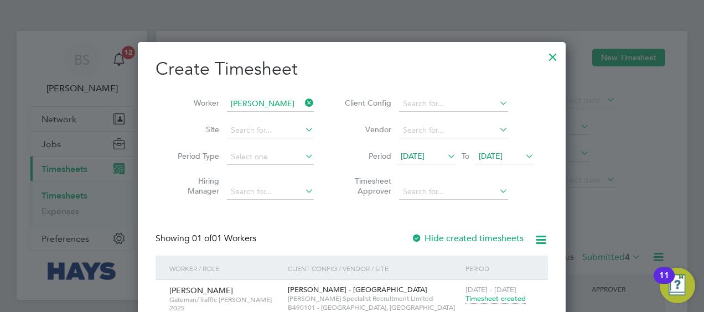
click at [303, 100] on icon at bounding box center [303, 102] width 0 height 15
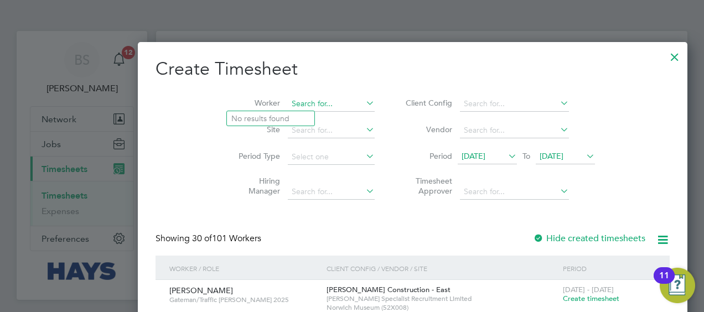
click at [288, 107] on input at bounding box center [331, 103] width 87 height 15
click at [258, 115] on b "Shabnam" at bounding box center [248, 118] width 34 height 9
type input "Shabnam Bi"
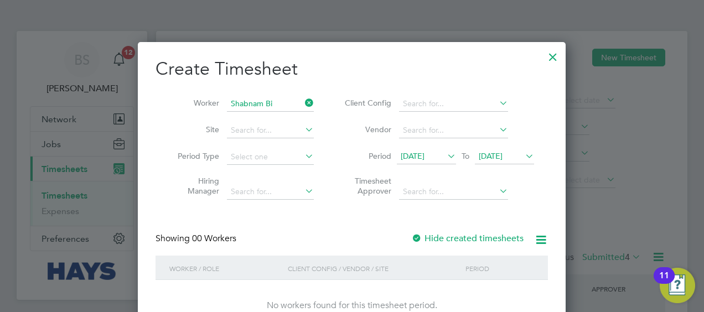
click at [420, 234] on div at bounding box center [416, 238] width 11 height 11
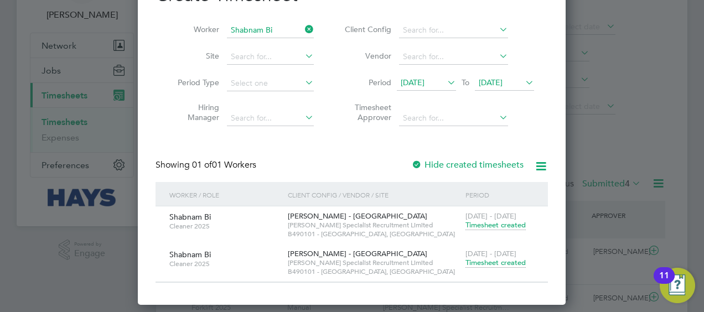
click at [481, 262] on span "Timesheet created" at bounding box center [495, 263] width 60 height 10
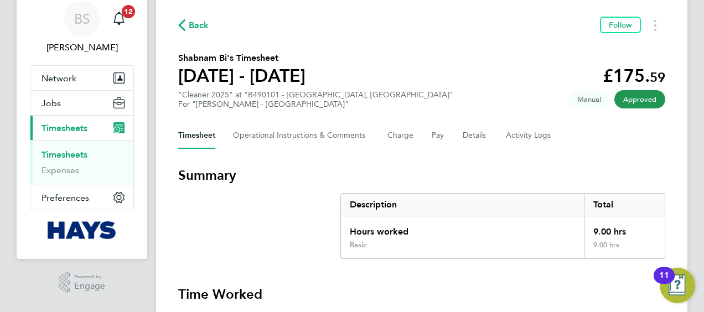
click at [63, 152] on link "Timesheets" at bounding box center [64, 154] width 46 height 11
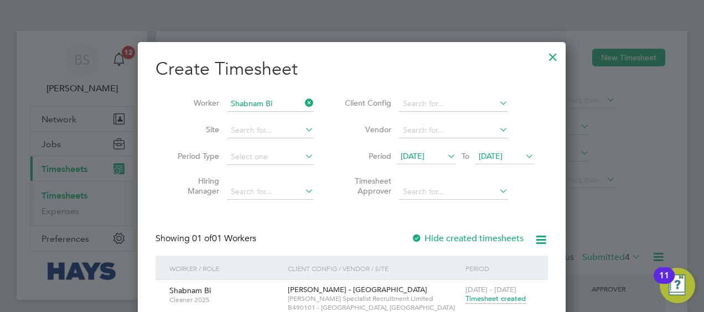
click at [303, 100] on icon at bounding box center [303, 102] width 0 height 15
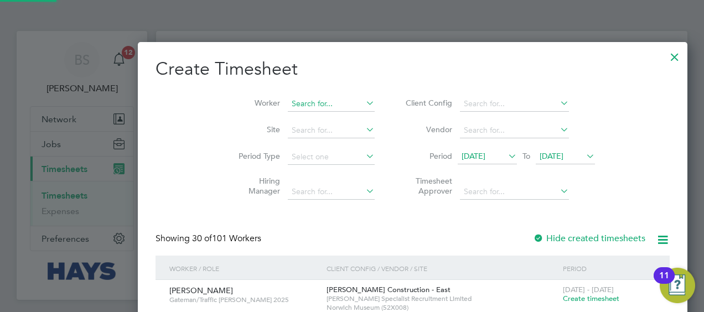
click at [288, 102] on input at bounding box center [331, 103] width 87 height 15
click at [258, 125] on li "[PERSON_NAME]" at bounding box center [274, 118] width 94 height 15
type input "[PERSON_NAME]"
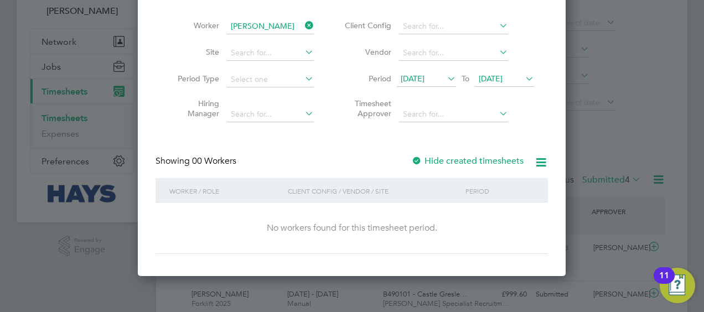
click at [430, 156] on label "Hide created timesheets" at bounding box center [467, 160] width 112 height 11
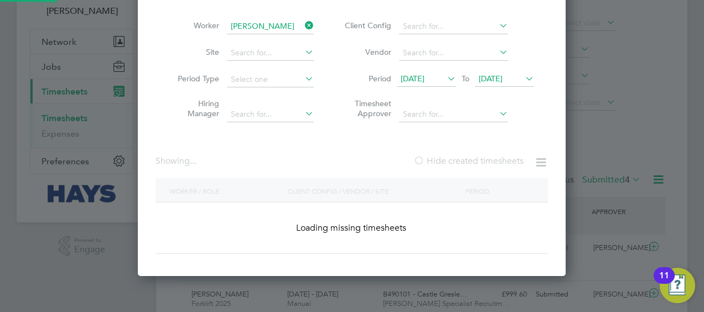
click at [430, 156] on label "Hide created timesheets" at bounding box center [468, 160] width 110 height 11
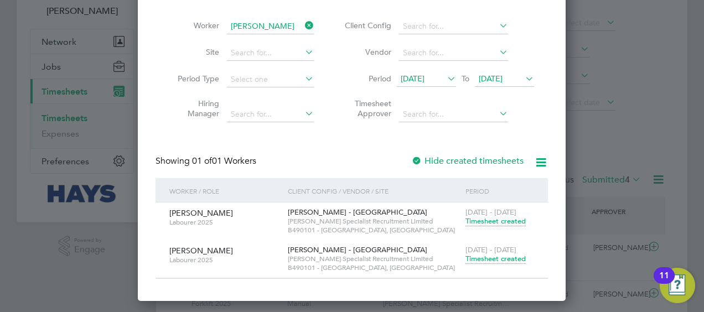
click at [488, 260] on span "Timesheet created" at bounding box center [495, 259] width 60 height 10
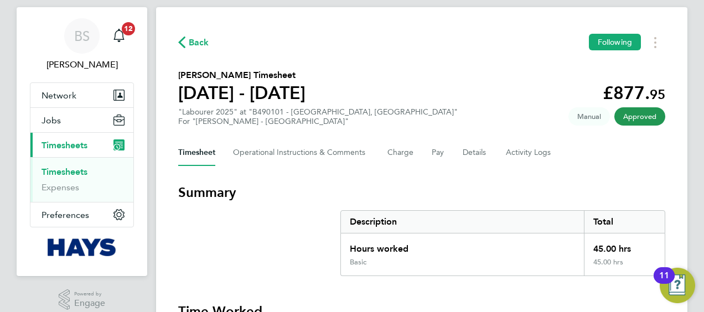
click at [73, 167] on link "Timesheets" at bounding box center [64, 171] width 46 height 11
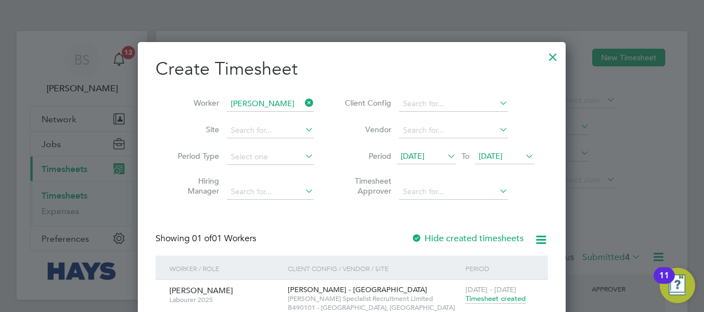
click at [303, 102] on icon at bounding box center [303, 102] width 0 height 15
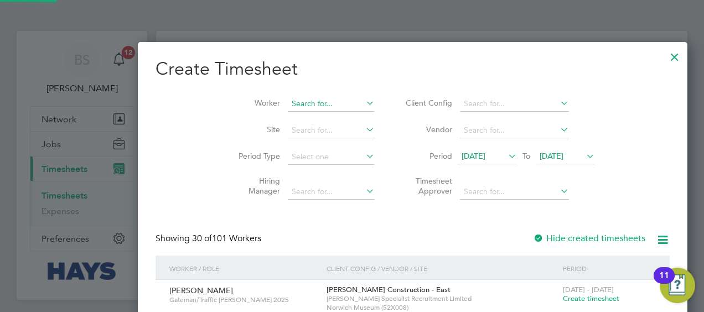
click at [288, 105] on input at bounding box center [331, 103] width 87 height 15
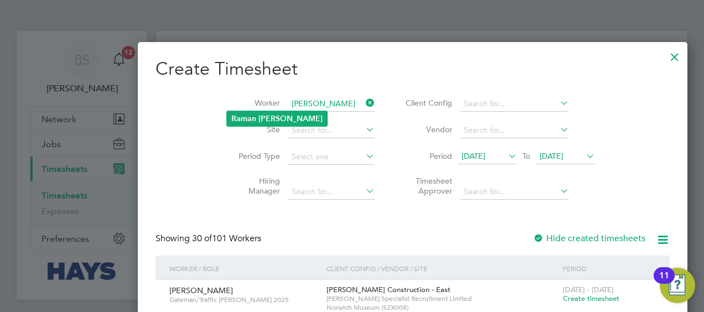
click at [266, 114] on b "[PERSON_NAME]" at bounding box center [290, 118] width 64 height 9
type input "[PERSON_NAME]"
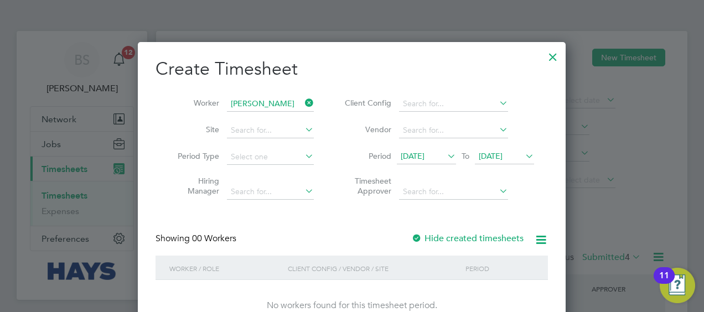
click at [437, 235] on label "Hide created timesheets" at bounding box center [467, 238] width 112 height 11
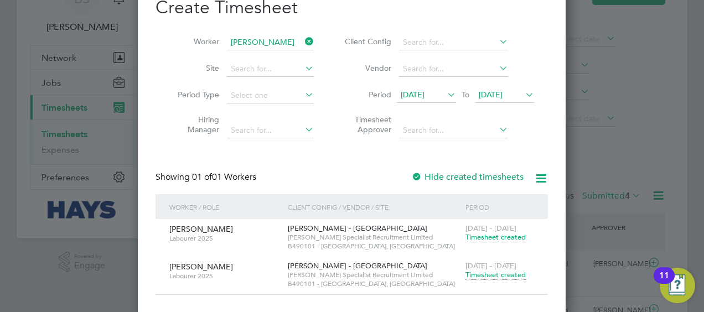
click at [475, 276] on span "Timesheet created" at bounding box center [495, 275] width 60 height 10
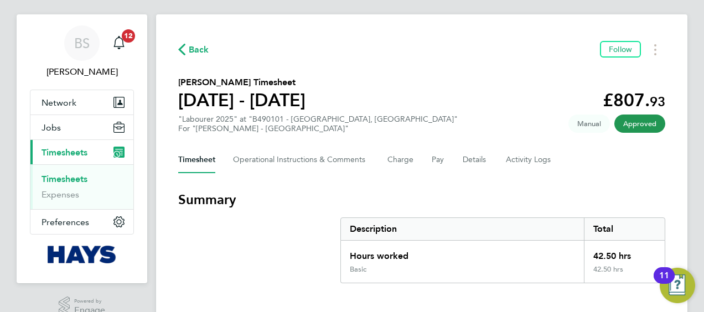
click at [72, 179] on link "Timesheets" at bounding box center [64, 179] width 46 height 11
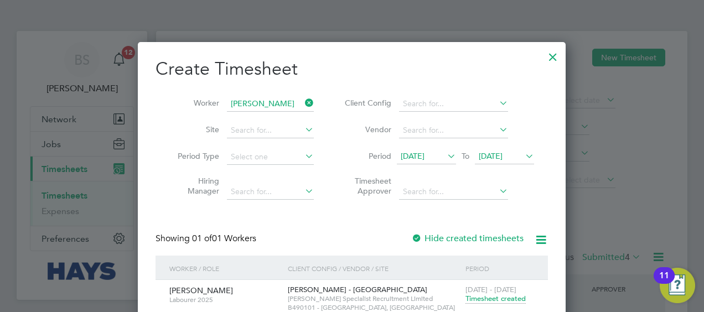
click at [303, 99] on icon at bounding box center [303, 102] width 0 height 15
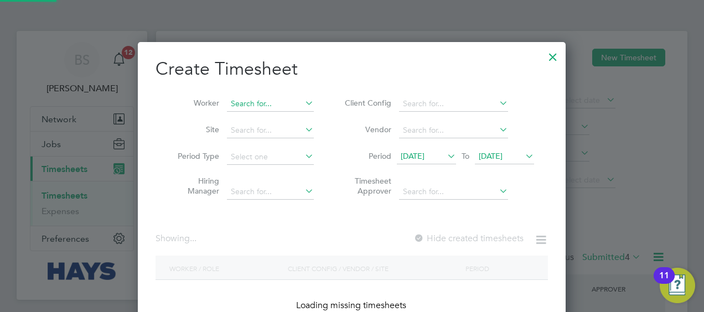
click at [269, 102] on input at bounding box center [270, 103] width 87 height 15
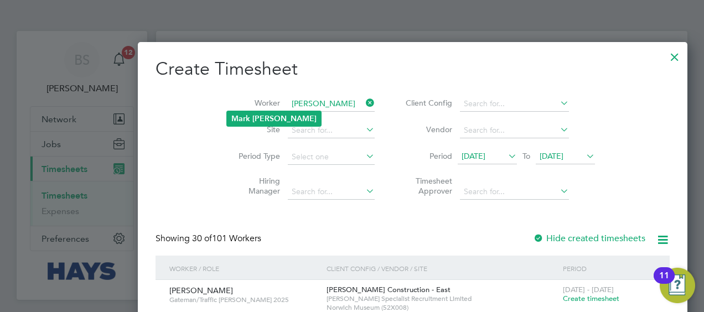
click at [271, 120] on b "[PERSON_NAME]" at bounding box center [284, 118] width 64 height 9
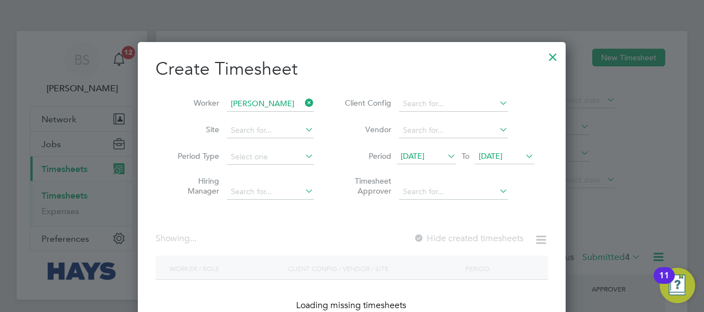
type input "[PERSON_NAME]"
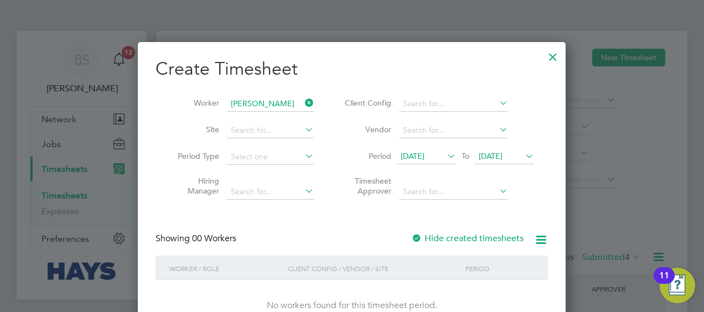
click at [425, 238] on label "Hide created timesheets" at bounding box center [467, 238] width 112 height 11
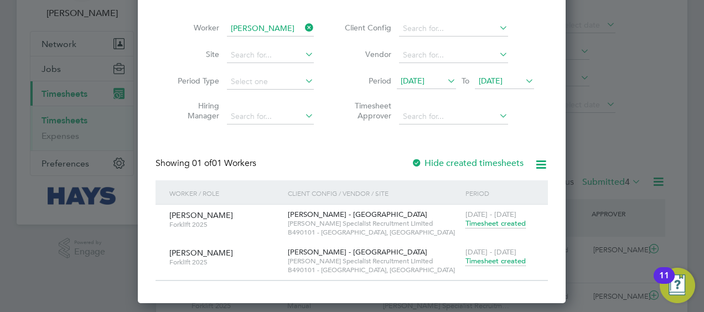
click at [477, 263] on span "Timesheet created" at bounding box center [495, 261] width 60 height 10
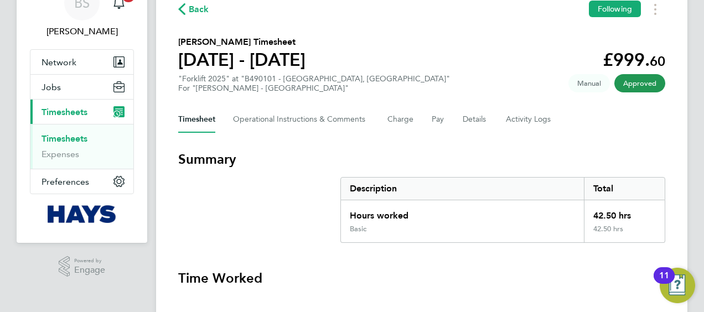
click at [71, 135] on link "Timesheets" at bounding box center [64, 138] width 46 height 11
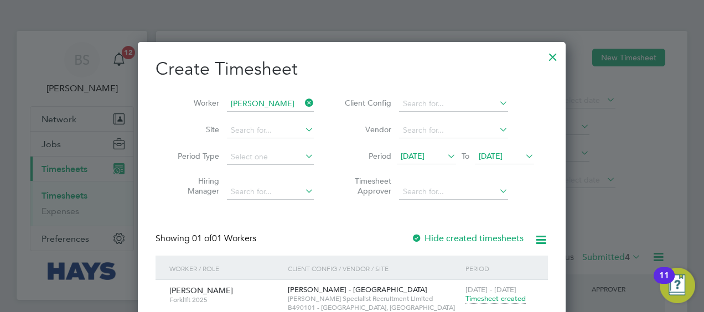
click at [303, 102] on icon at bounding box center [303, 102] width 0 height 15
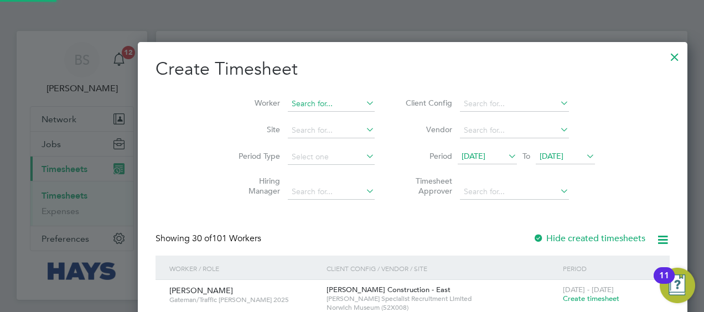
click at [288, 104] on input at bounding box center [331, 103] width 87 height 15
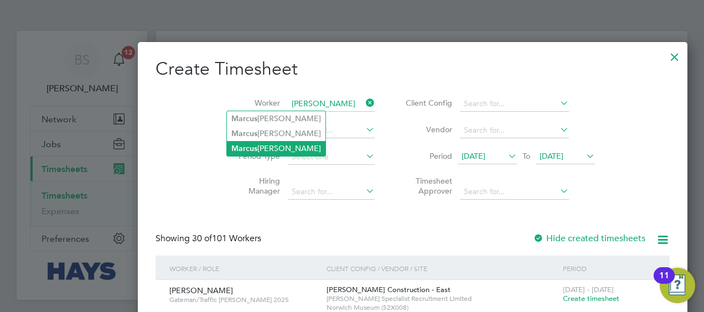
click at [275, 146] on li "[PERSON_NAME]" at bounding box center [276, 148] width 98 height 15
type input "[PERSON_NAME]"
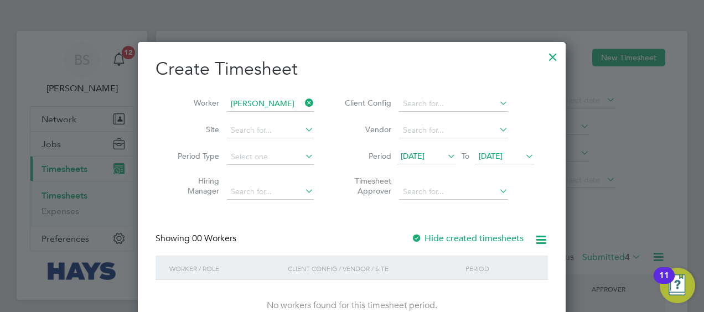
click at [436, 238] on label "Hide created timesheets" at bounding box center [467, 238] width 112 height 11
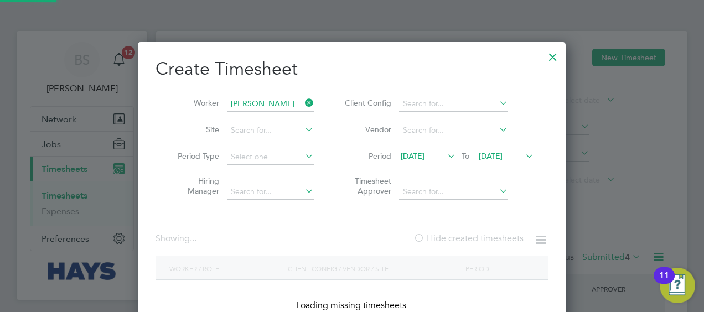
click at [436, 238] on label "Hide created timesheets" at bounding box center [468, 238] width 110 height 11
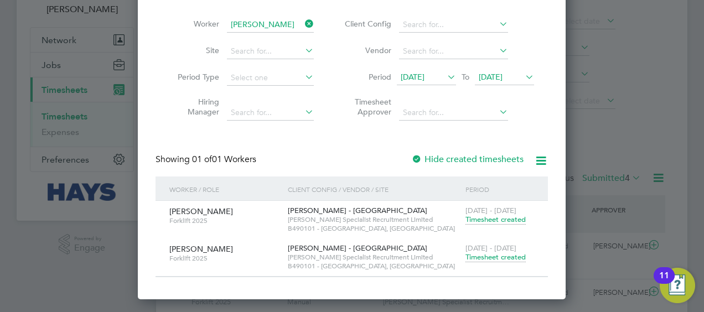
click at [472, 254] on span "Timesheet created" at bounding box center [495, 257] width 60 height 10
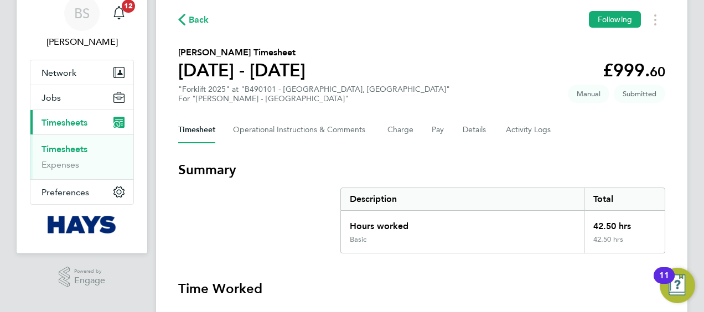
click at [69, 146] on link "Timesheets" at bounding box center [64, 149] width 46 height 11
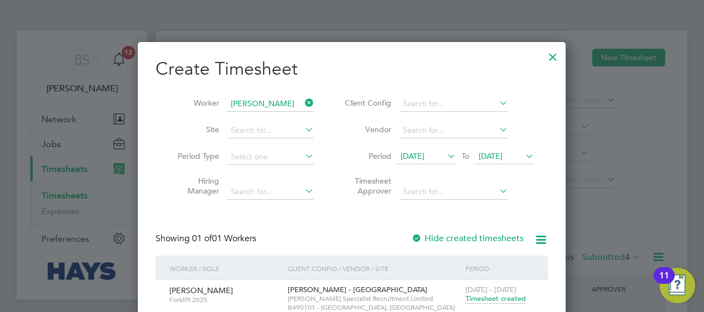
click at [303, 103] on icon at bounding box center [303, 102] width 0 height 15
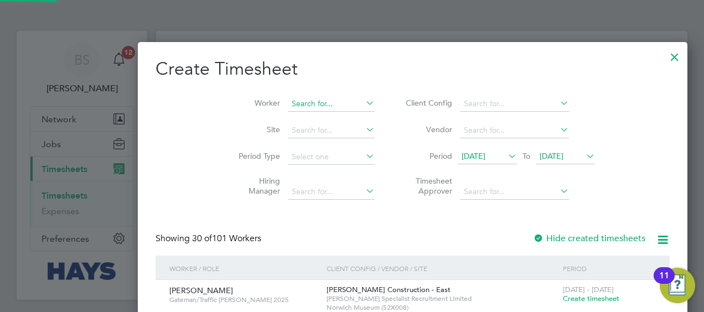
click at [288, 104] on input at bounding box center [331, 103] width 87 height 15
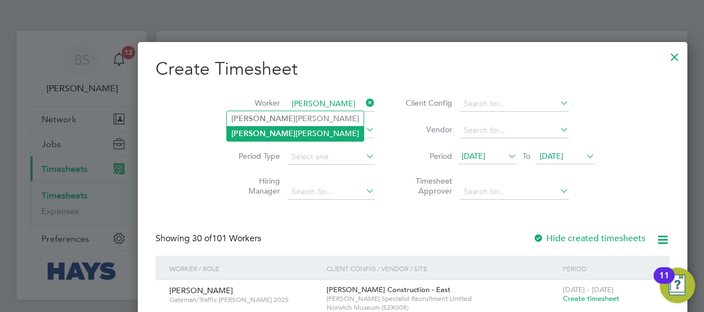
click at [272, 126] on li "[PERSON_NAME]" at bounding box center [295, 133] width 137 height 15
type input "[PERSON_NAME]"
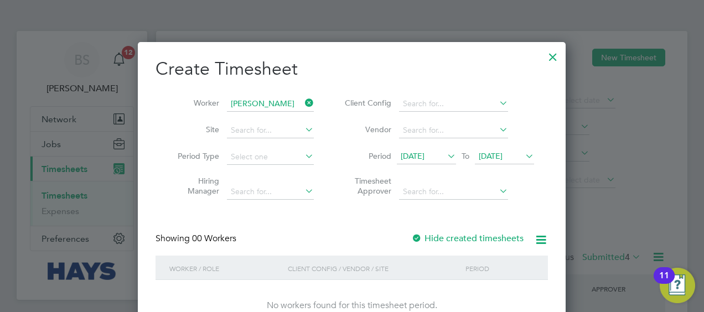
click at [423, 241] on label "Hide created timesheets" at bounding box center [467, 238] width 112 height 11
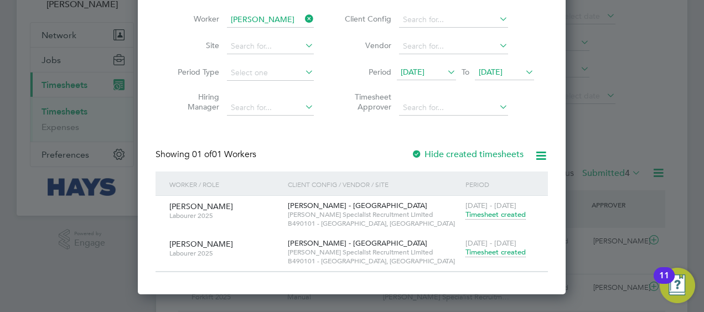
click at [481, 248] on span "Timesheet created" at bounding box center [495, 252] width 60 height 10
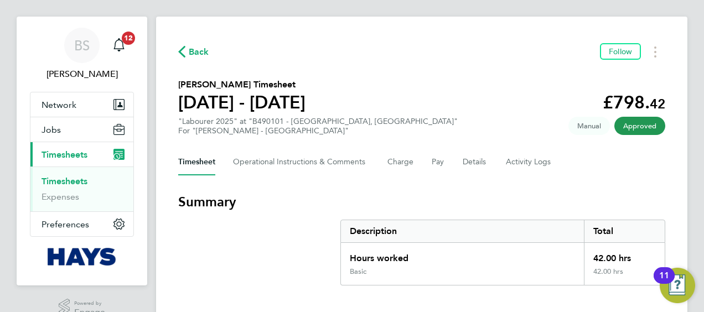
click at [56, 179] on link "Timesheets" at bounding box center [64, 181] width 46 height 11
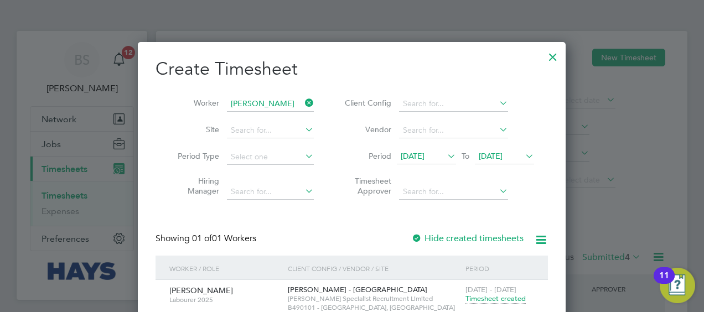
click at [303, 98] on icon at bounding box center [303, 102] width 0 height 15
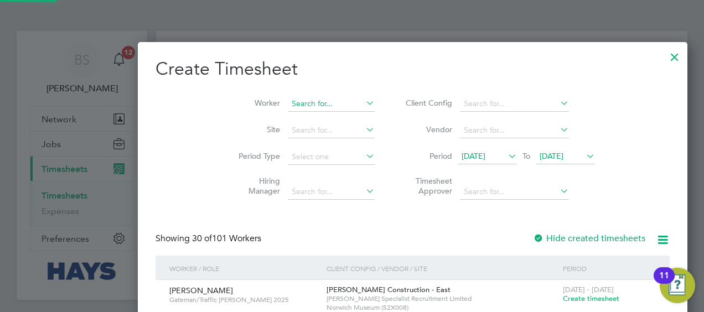
click at [289, 102] on input at bounding box center [331, 103] width 87 height 15
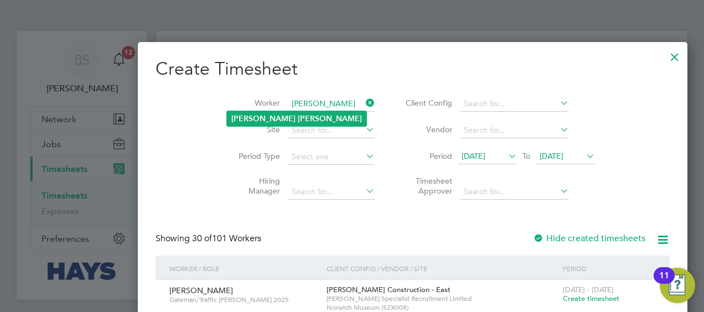
click at [298, 117] on b "[PERSON_NAME]" at bounding box center [330, 118] width 64 height 9
type input "[PERSON_NAME]"
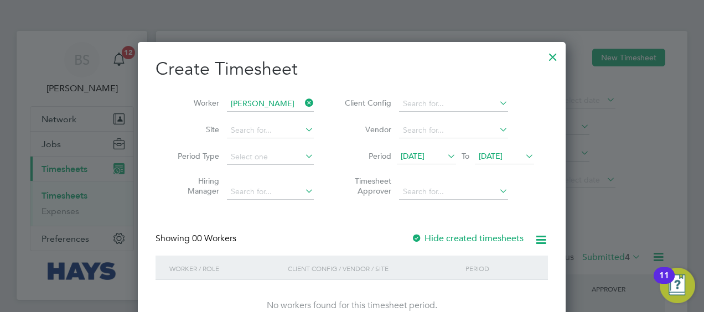
click at [446, 241] on label "Hide created timesheets" at bounding box center [467, 238] width 112 height 11
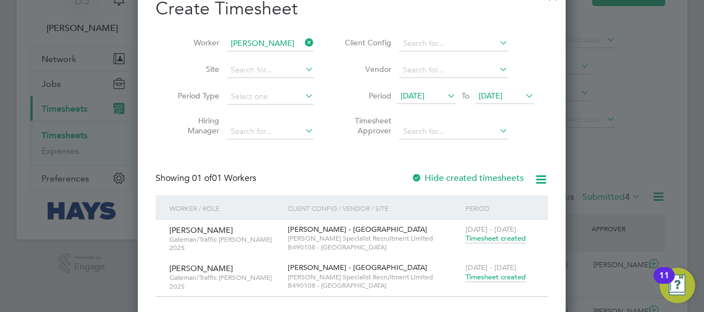
click at [497, 278] on span "Timesheet created" at bounding box center [495, 277] width 60 height 10
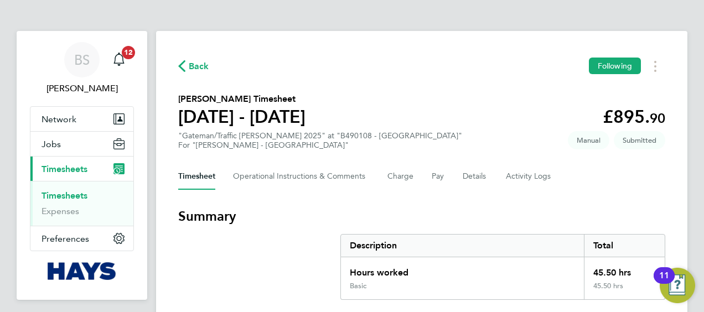
click at [81, 195] on link "Timesheets" at bounding box center [64, 195] width 46 height 11
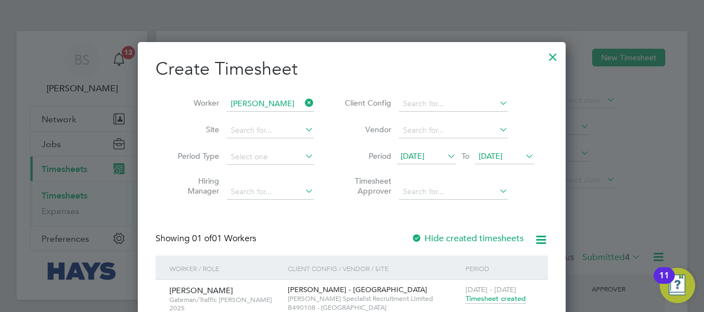
click at [303, 101] on icon at bounding box center [303, 102] width 0 height 15
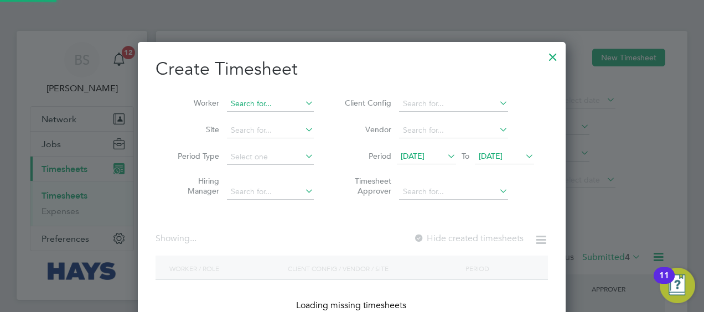
click at [283, 98] on input at bounding box center [270, 103] width 87 height 15
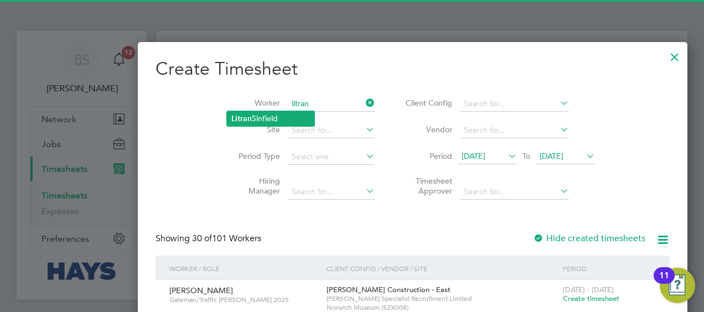
click at [268, 114] on li "Litran Sinfield" at bounding box center [270, 118] width 87 height 15
type input "Litran Sinfield"
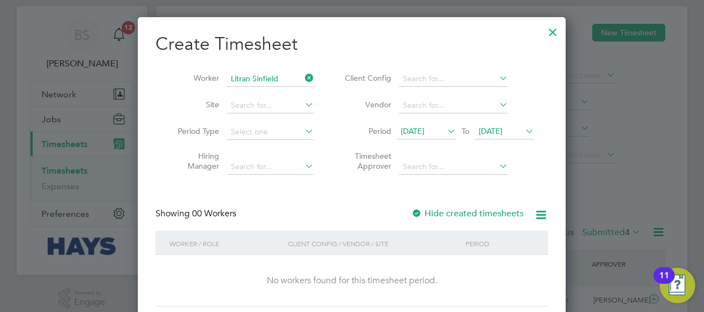
click at [444, 209] on label "Hide created timesheets" at bounding box center [467, 213] width 112 height 11
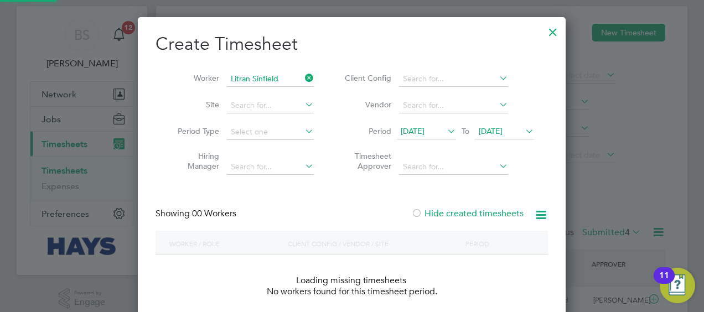
click at [444, 209] on label "Hide created timesheets" at bounding box center [467, 213] width 112 height 11
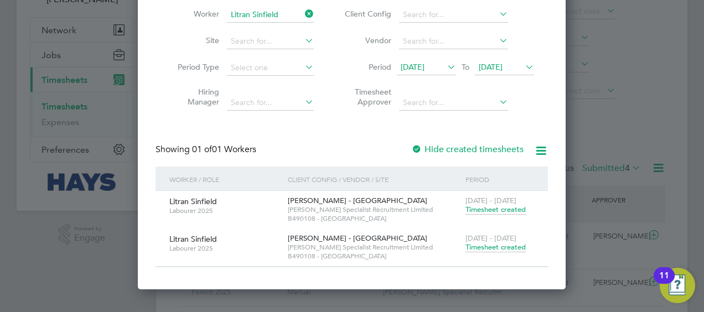
click at [489, 247] on span "Timesheet created" at bounding box center [495, 247] width 60 height 10
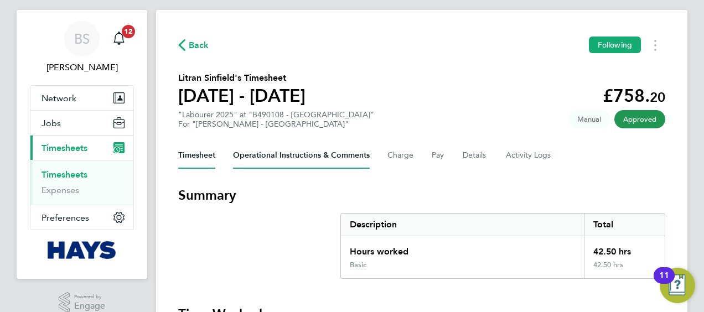
drag, startPoint x: 399, startPoint y: 102, endPoint x: 337, endPoint y: 157, distance: 83.1
click at [399, 102] on section "Litran Sinfield's Timesheet [DATE] - [DATE] £758. 20 "Labourer 2025" at "B49010…" at bounding box center [421, 100] width 487 height 58
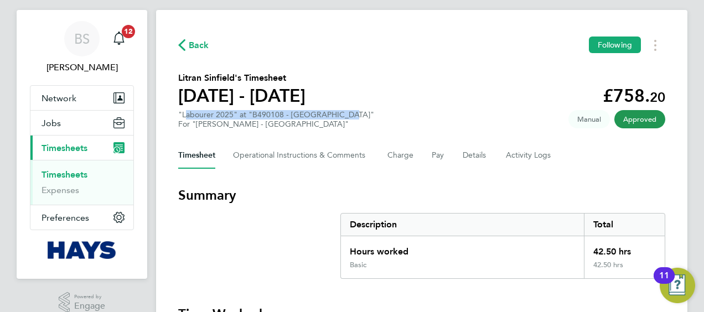
drag, startPoint x: 348, startPoint y: 113, endPoint x: 184, endPoint y: 108, distance: 164.3
click at [184, 108] on section "Litran Sinfield's Timesheet [DATE] - [DATE] £758. 20 "Labourer 2025" at "B49010…" at bounding box center [421, 100] width 487 height 58
click at [433, 96] on section "Litran Sinfield's Timesheet [DATE] - [DATE] £758. 20 "Labourer 2025" at "B49010…" at bounding box center [421, 100] width 487 height 58
